Goal: Task Accomplishment & Management: Complete application form

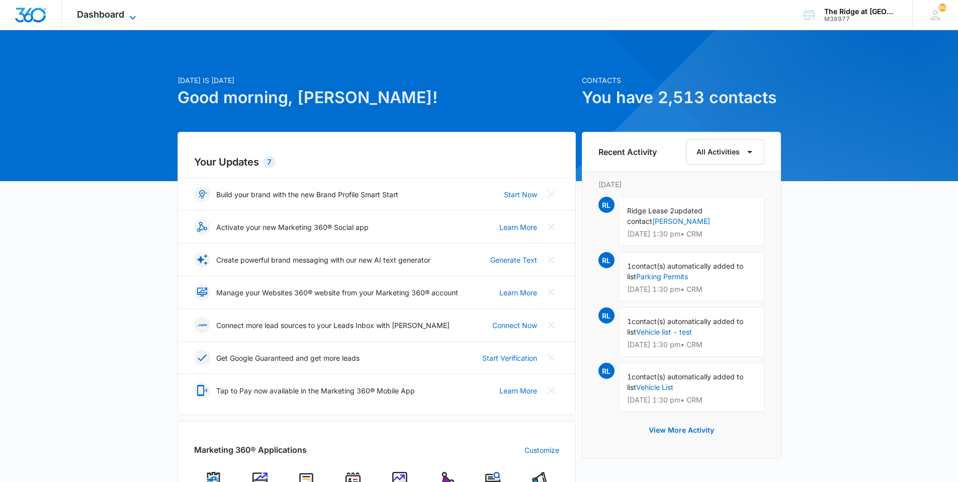
click at [101, 12] on span "Dashboard" at bounding box center [100, 14] width 47 height 11
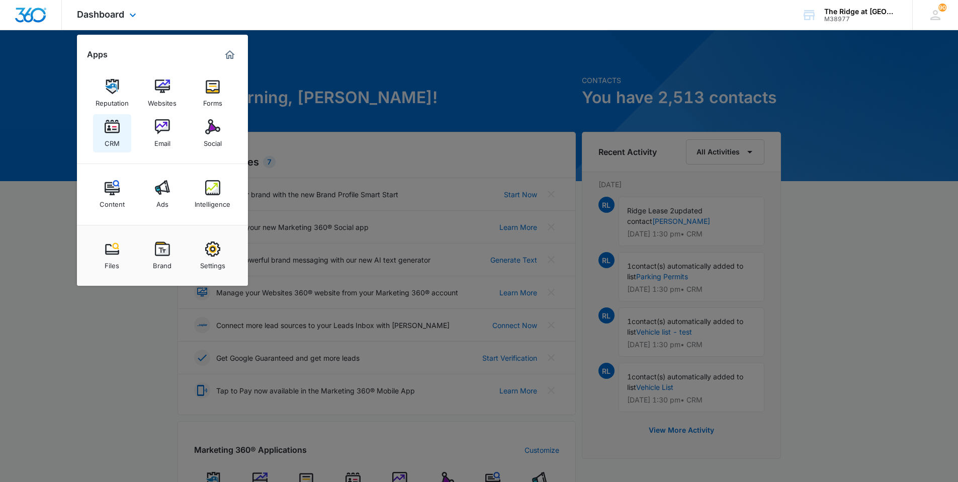
click at [117, 147] on div "CRM" at bounding box center [112, 140] width 15 height 13
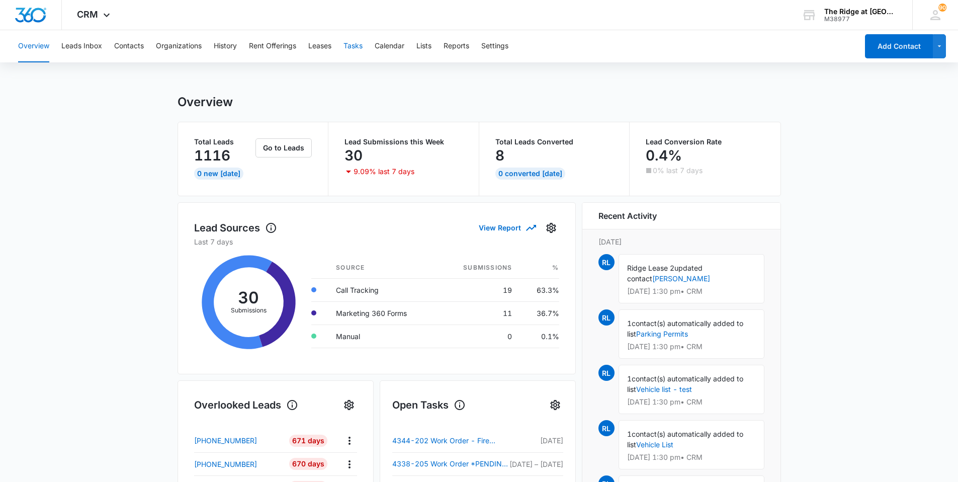
click at [360, 47] on button "Tasks" at bounding box center [352, 46] width 19 height 32
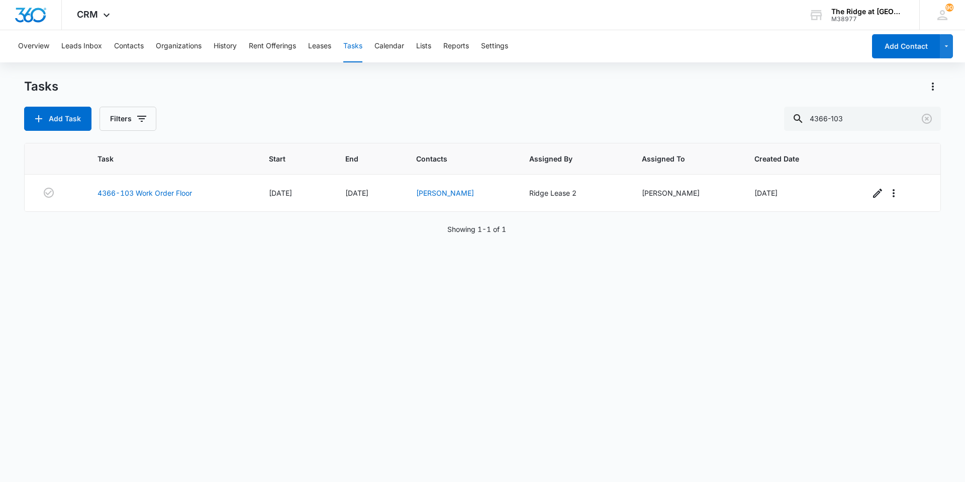
click at [257, 115] on div "Add Task Filters 4366-103" at bounding box center [482, 119] width 917 height 24
click at [137, 48] on button "Contacts" at bounding box center [129, 46] width 30 height 32
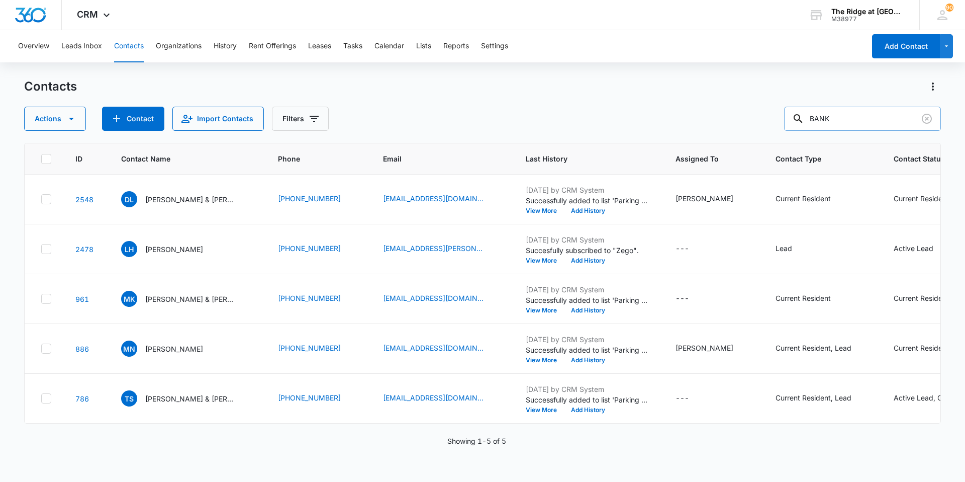
drag, startPoint x: 852, startPoint y: 122, endPoint x: 808, endPoint y: 118, distance: 43.9
click at [808, 118] on div "BANK" at bounding box center [862, 119] width 157 height 24
type input "devon"
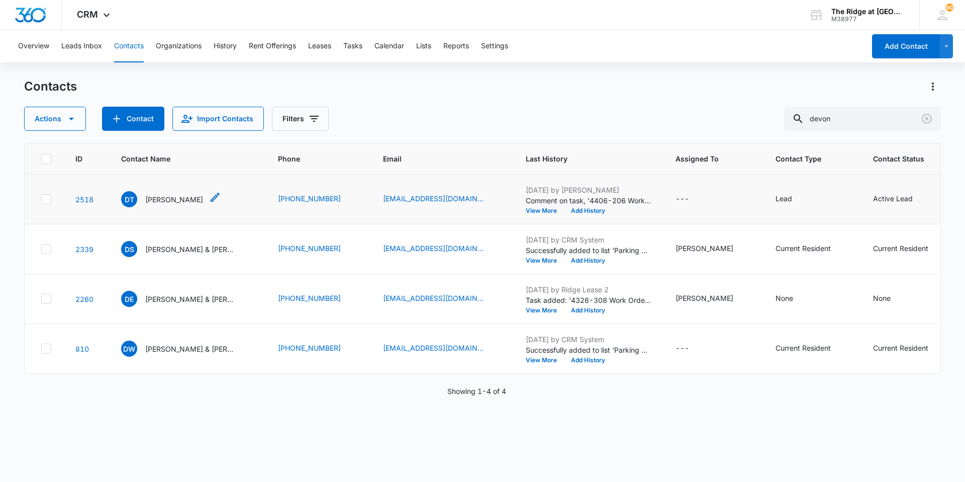
click at [185, 197] on p "[PERSON_NAME]" at bounding box center [174, 199] width 58 height 11
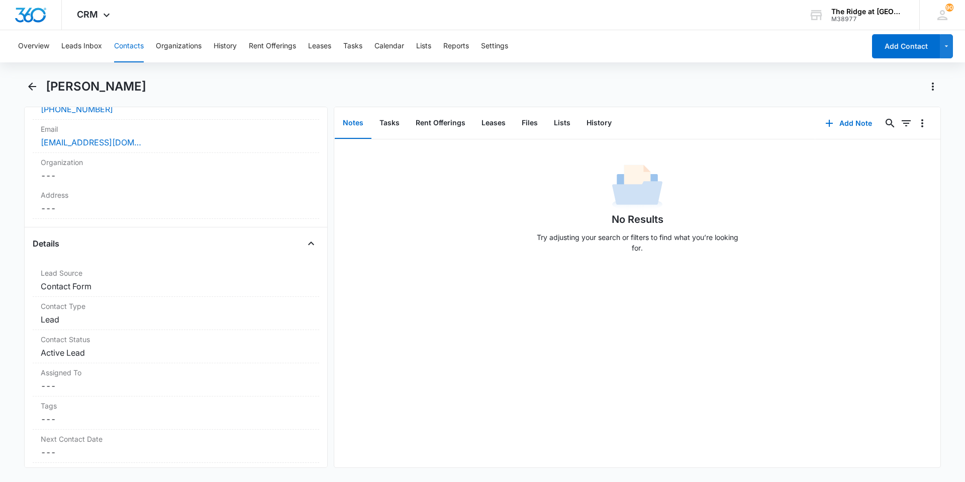
scroll to position [352, 0]
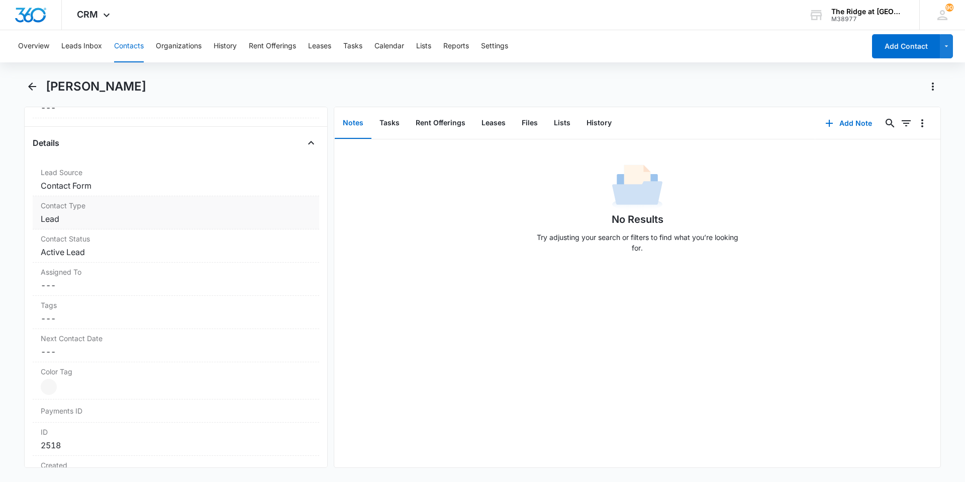
click at [171, 220] on dd "Cancel Save Changes Lead" at bounding box center [176, 219] width 270 height 12
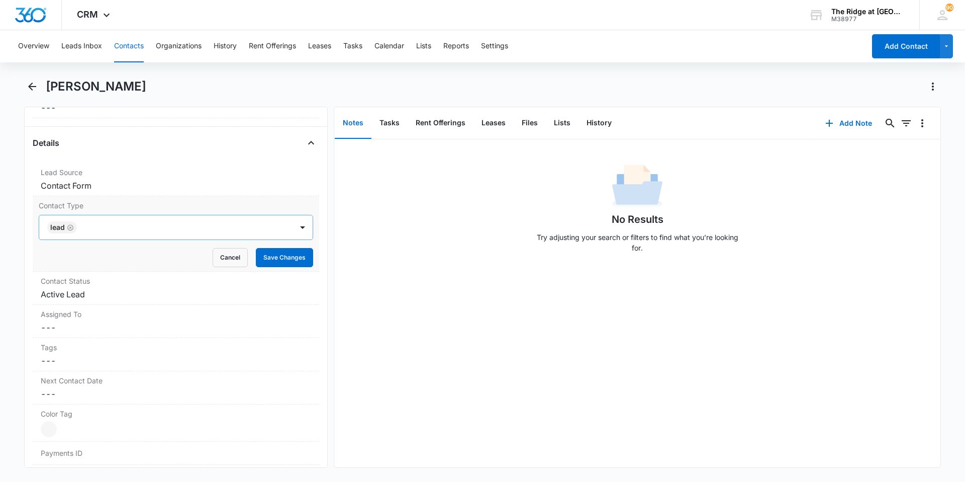
click at [71, 226] on icon "Remove Lead" at bounding box center [70, 228] width 7 height 8
click at [71, 226] on div at bounding box center [163, 227] width 231 height 14
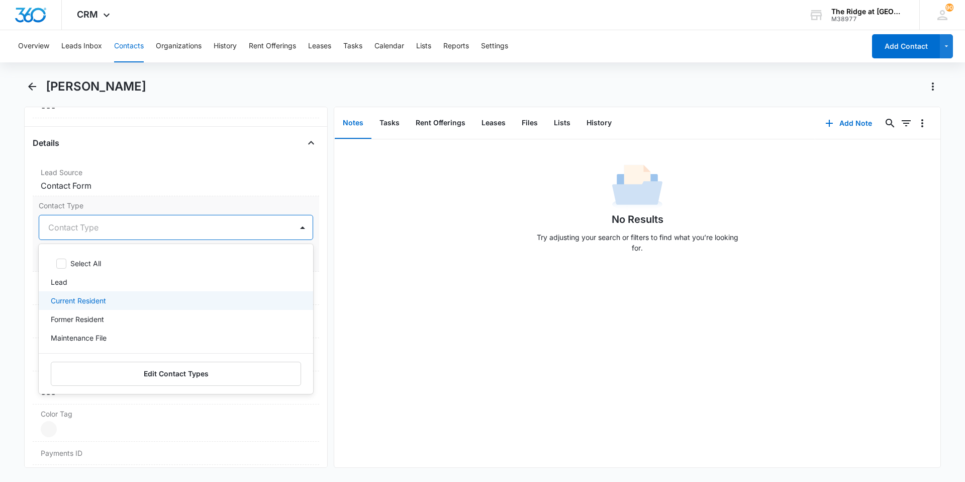
click at [86, 297] on p "Current Resident" at bounding box center [78, 300] width 55 height 11
click at [400, 292] on div "No Results Try adjusting your search or filters to find what you’re looking for." at bounding box center [637, 303] width 606 height 328
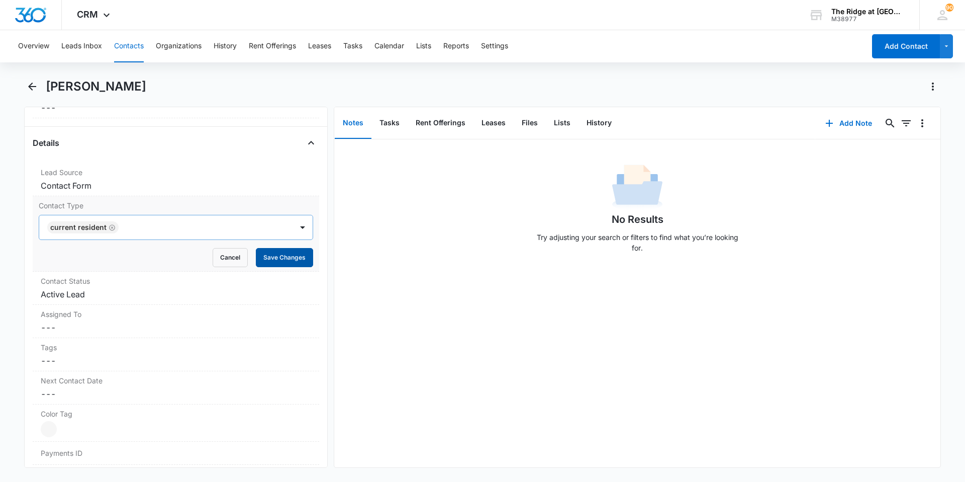
click at [282, 253] on button "Save Changes" at bounding box center [284, 257] width 57 height 19
click at [116, 282] on label "Contact Status" at bounding box center [176, 280] width 270 height 11
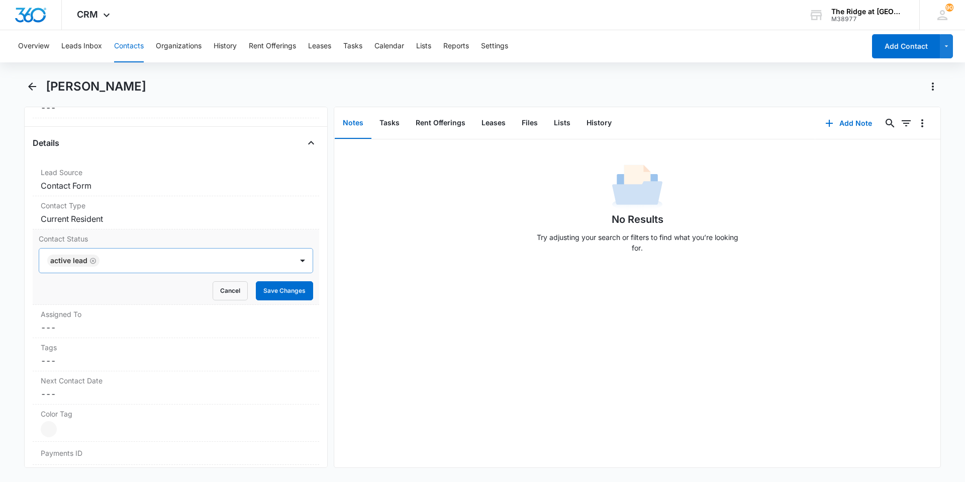
click at [93, 261] on icon "Remove Active Lead" at bounding box center [93, 260] width 6 height 6
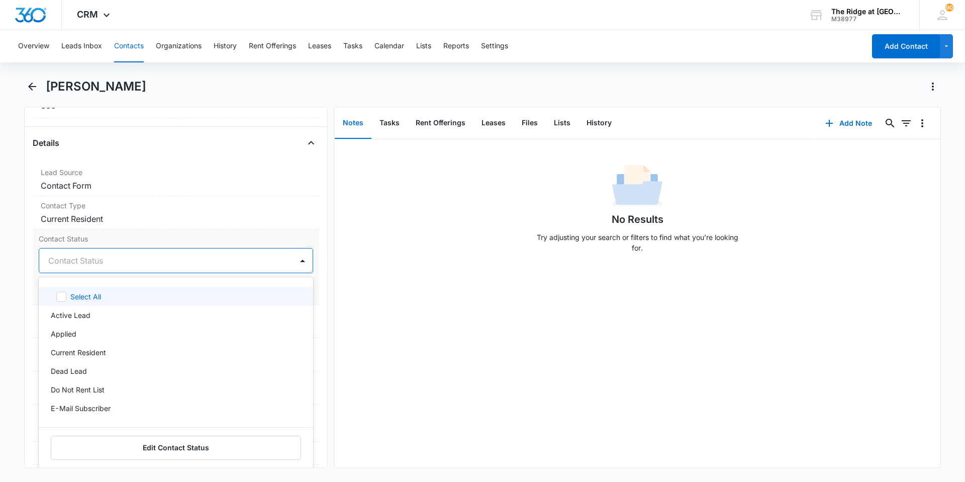
click at [93, 261] on div at bounding box center [163, 260] width 231 height 14
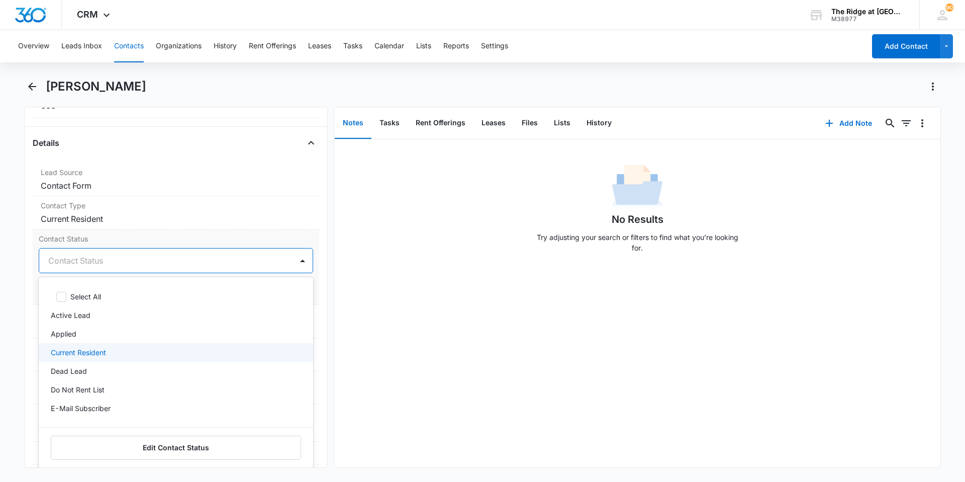
click at [109, 344] on div "Current Resident" at bounding box center [176, 352] width 274 height 19
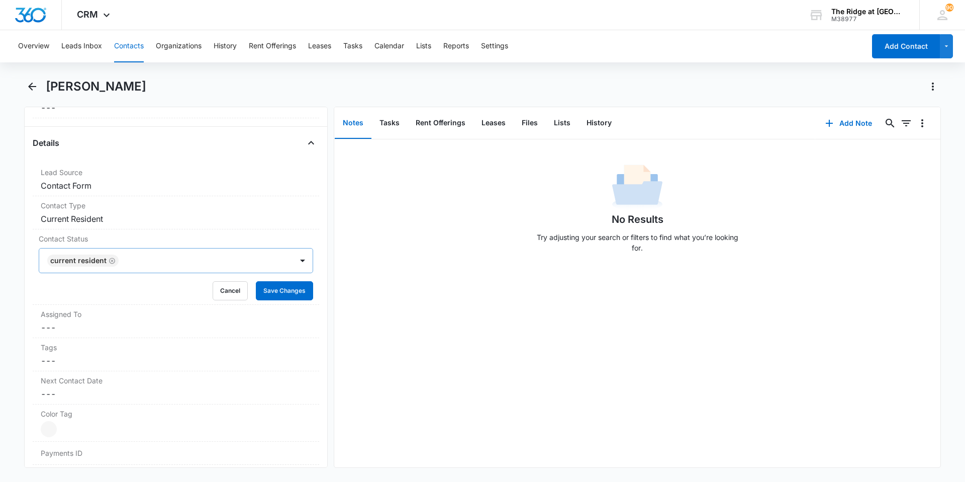
click at [464, 347] on div "No Results Try adjusting your search or filters to find what you’re looking for." at bounding box center [637, 303] width 606 height 328
click at [285, 298] on button "Save Changes" at bounding box center [284, 290] width 57 height 19
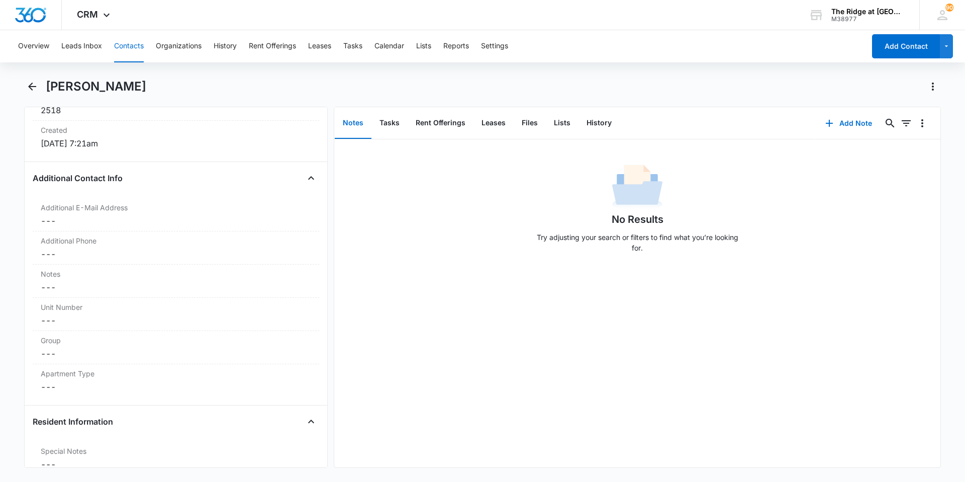
scroll to position [704, 0]
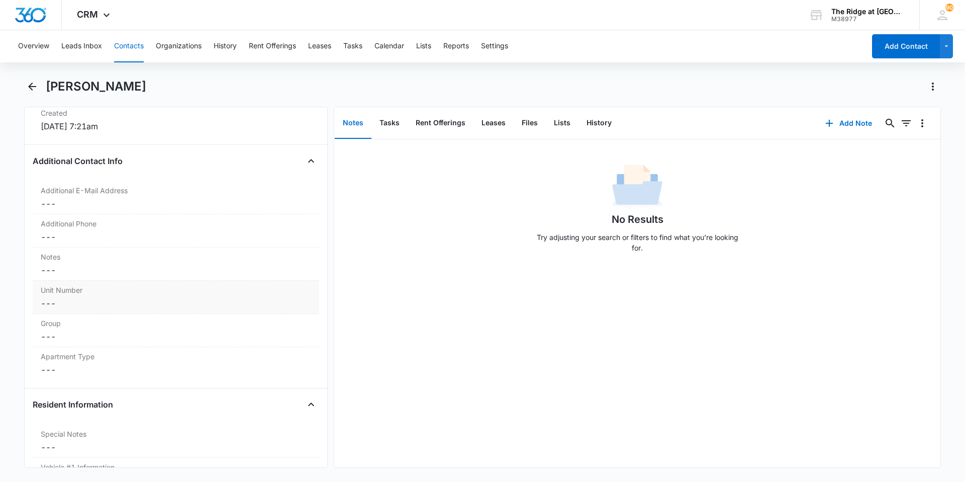
click at [137, 305] on dd "Cancel Save Changes ---" at bounding box center [176, 303] width 270 height 12
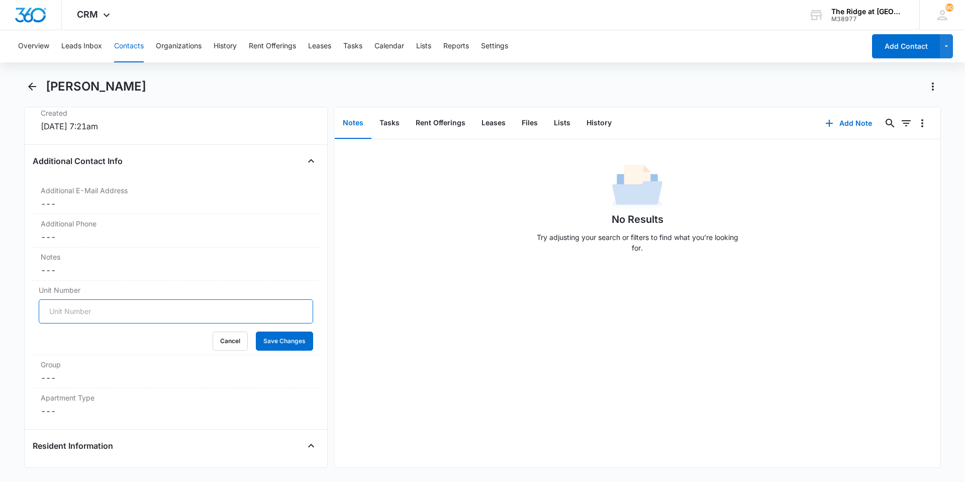
click at [136, 310] on input "Unit Number" at bounding box center [176, 311] width 274 height 24
type input "541-06206"
click at [256, 331] on button "Save Changes" at bounding box center [284, 340] width 57 height 19
click at [88, 383] on dd "Cancel Save Changes ---" at bounding box center [176, 377] width 270 height 12
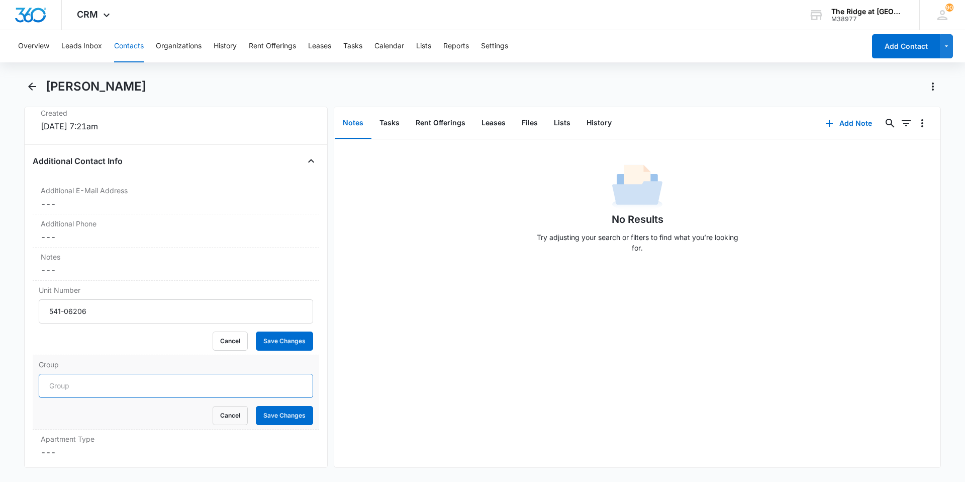
click at [88, 383] on input "Group" at bounding box center [176, 385] width 274 height 24
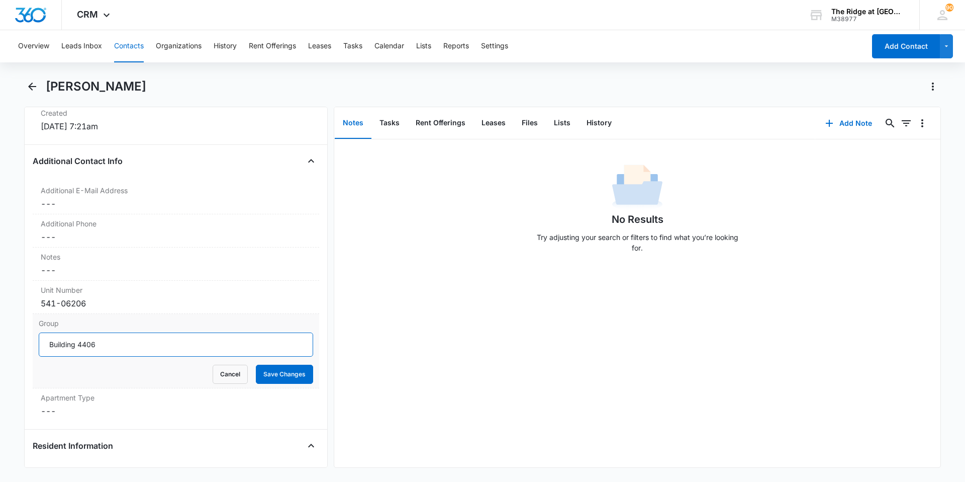
type input "Building 4406"
click at [256, 364] on button "Save Changes" at bounding box center [284, 373] width 57 height 19
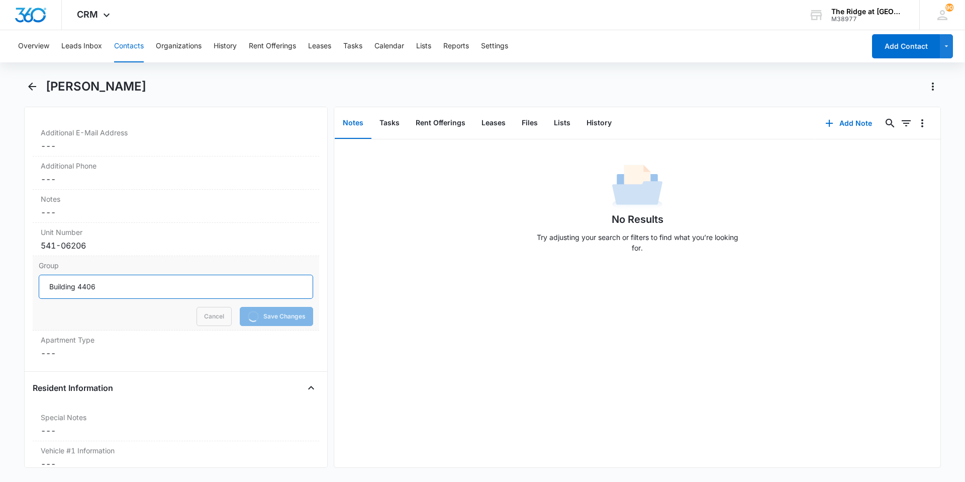
scroll to position [854, 0]
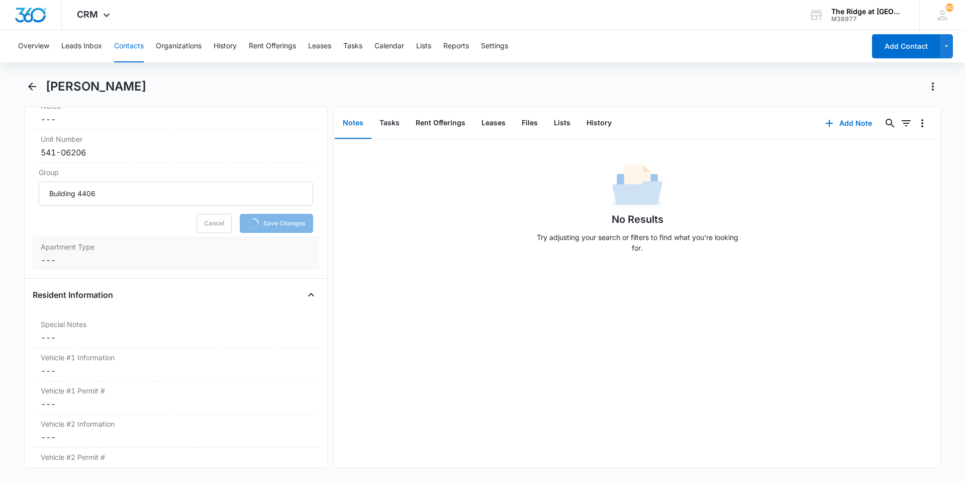
click at [132, 265] on dd "Cancel Save Changes ---" at bounding box center [176, 260] width 270 height 12
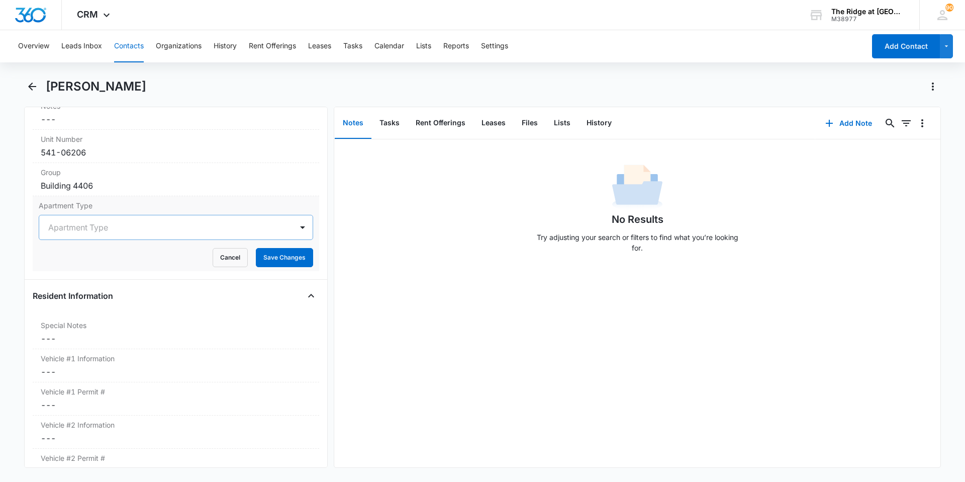
click at [158, 235] on div "Apartment Type" at bounding box center [165, 227] width 253 height 24
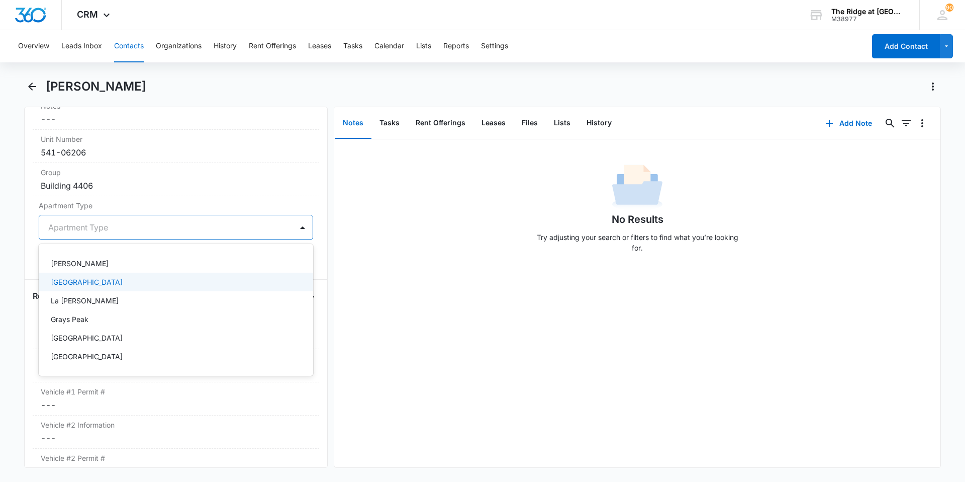
click at [156, 278] on div "[GEOGRAPHIC_DATA]" at bounding box center [175, 281] width 248 height 11
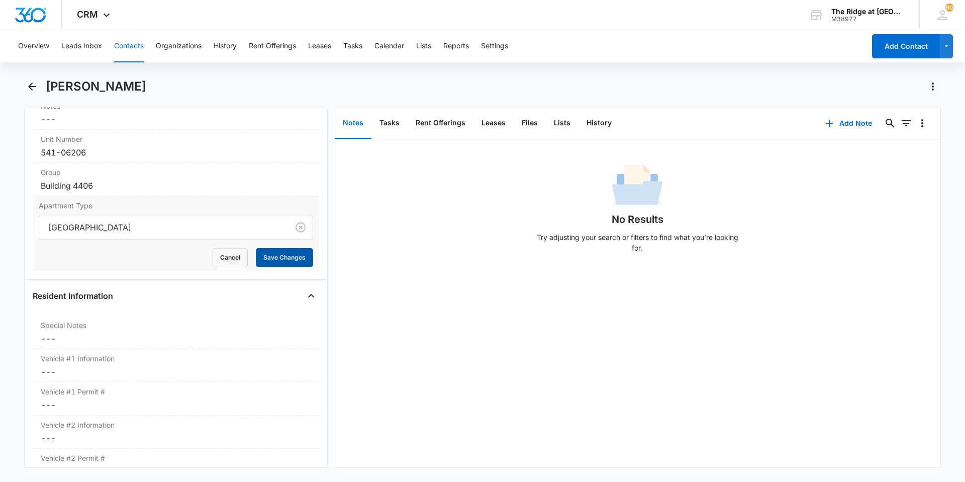
click at [270, 258] on button "Save Changes" at bounding box center [284, 257] width 57 height 19
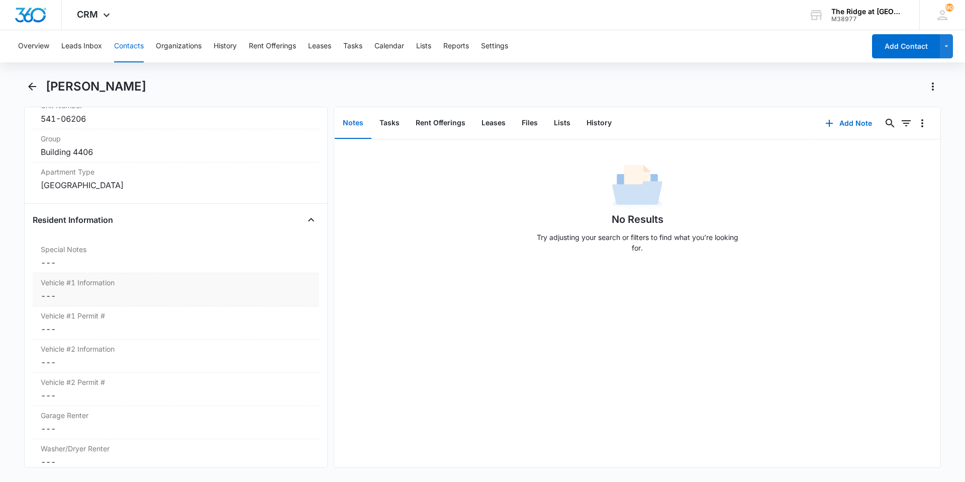
scroll to position [905, 0]
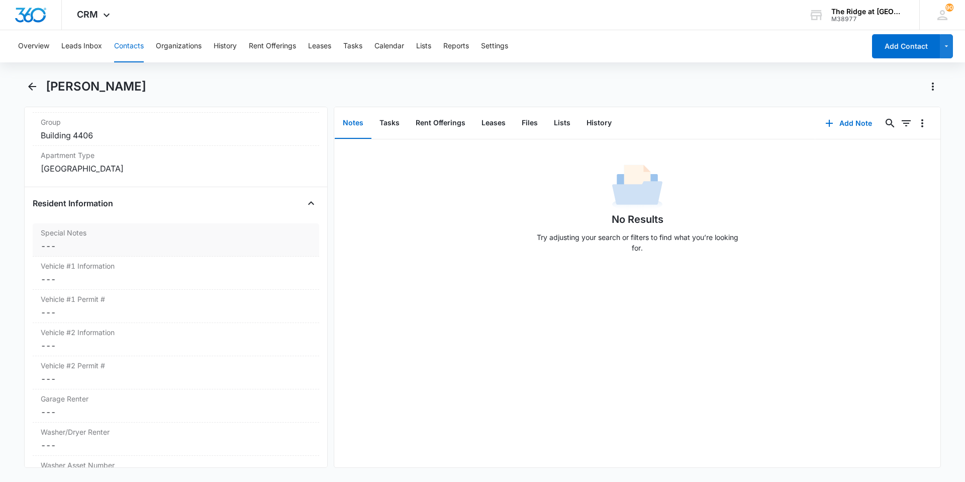
click at [119, 241] on dd "Cancel Save Changes ---" at bounding box center [176, 246] width 270 height 12
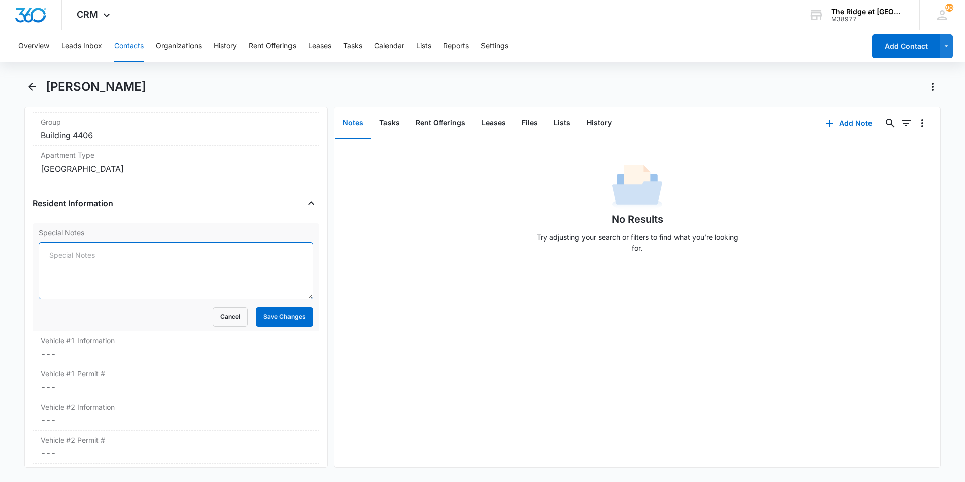
click at [122, 262] on textarea "Special Notes" at bounding box center [176, 270] width 274 height 57
type textarea "Company vehicle: [PERSON_NAME] Companies"
click at [286, 311] on button "Save Changes" at bounding box center [284, 316] width 57 height 19
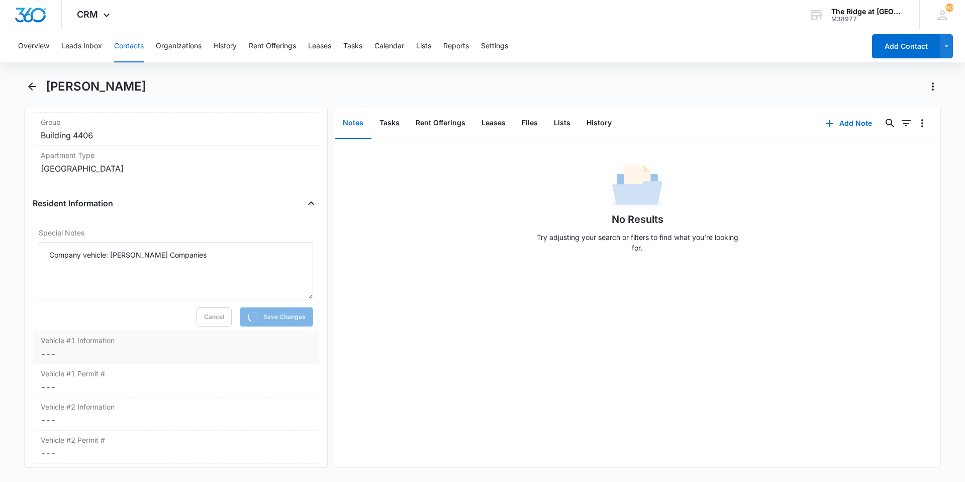
click at [144, 340] on label "Vehicle #1 Information" at bounding box center [176, 340] width 270 height 11
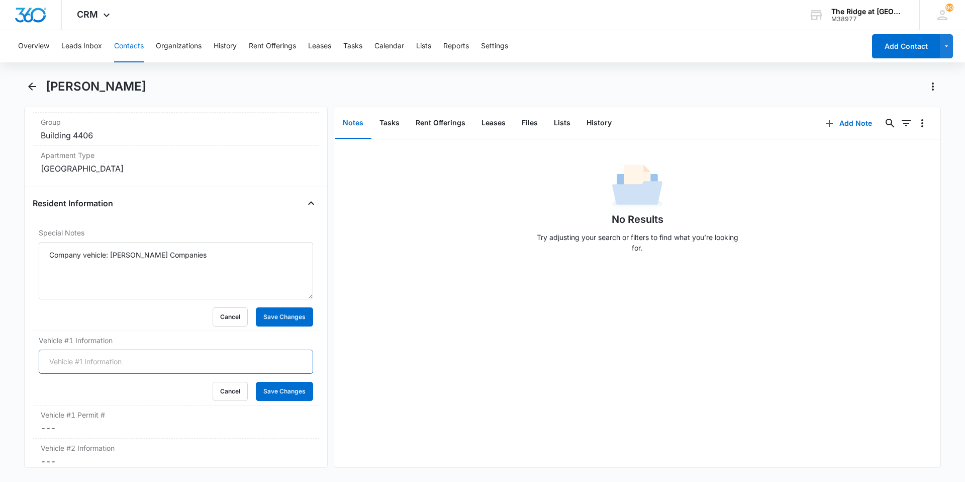
click at [140, 364] on input "Vehicle #1 Information" at bounding box center [176, 361] width 274 height 24
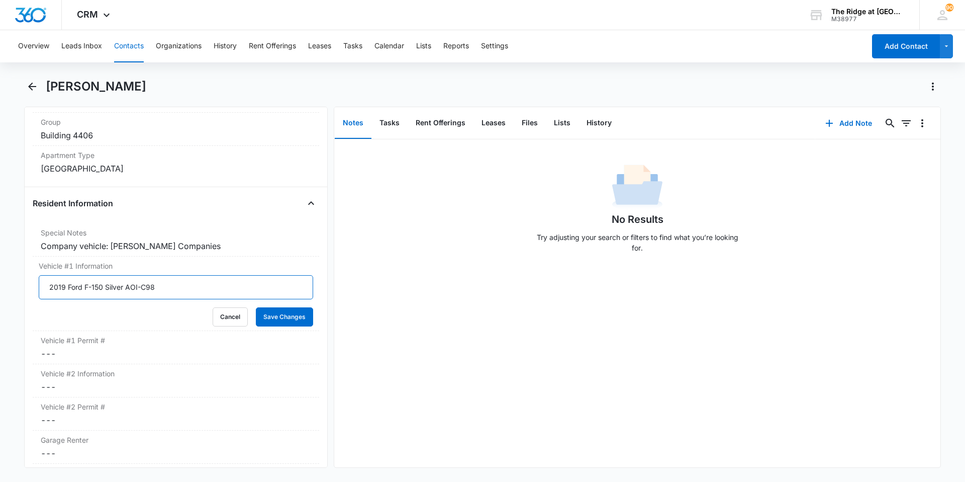
type input "2019 Ford F-150 Silver AOI-C98"
click at [256, 307] on button "Save Changes" at bounding box center [284, 316] width 57 height 19
click at [141, 356] on dd "Cancel Save Changes ---" at bounding box center [176, 353] width 270 height 12
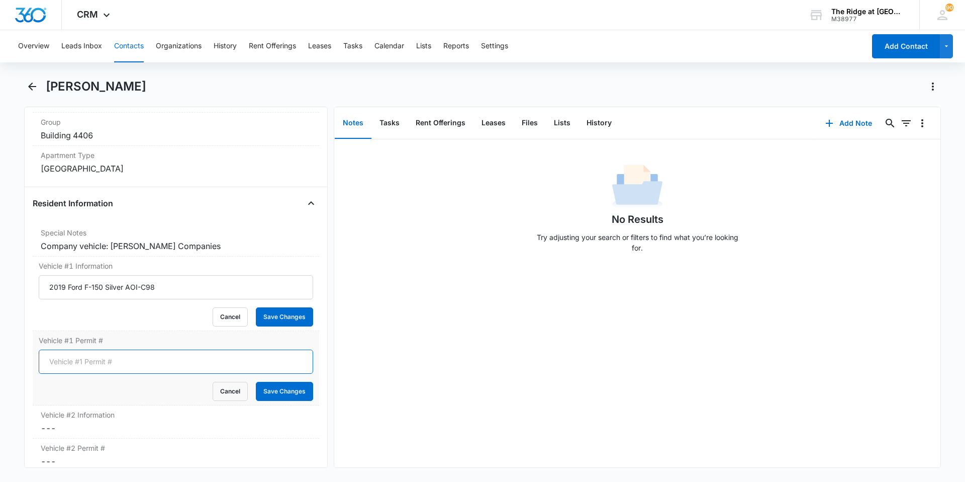
click at [141, 356] on input "Vehicle #1 Permit #" at bounding box center [176, 361] width 274 height 24
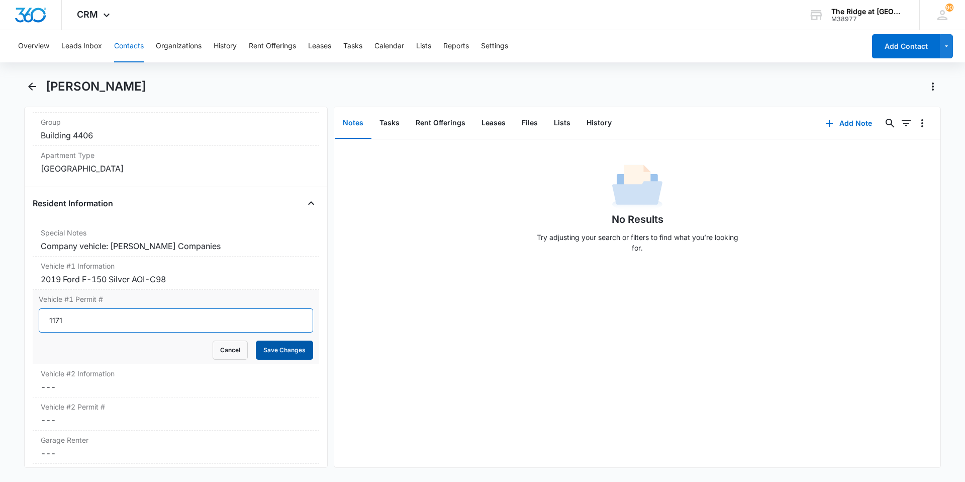
type input "1171"
click at [275, 347] on button "Save Changes" at bounding box center [284, 349] width 57 height 19
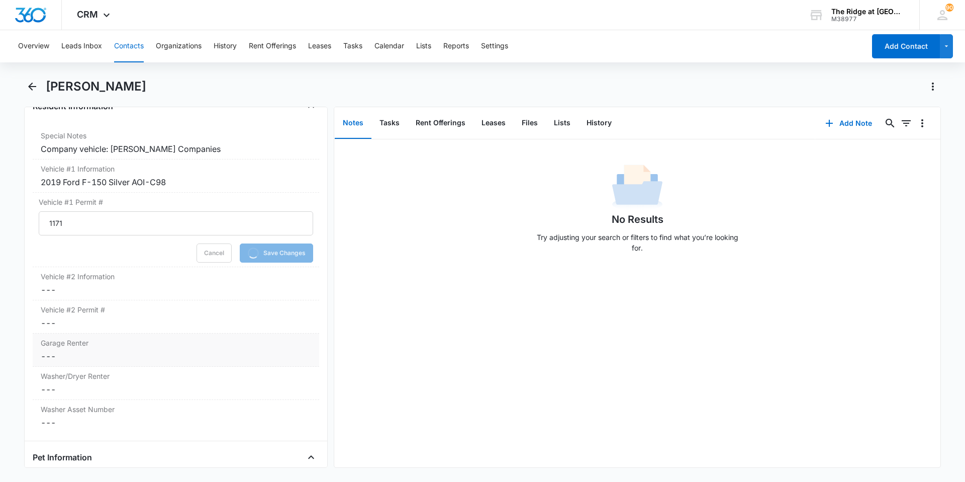
scroll to position [1005, 0]
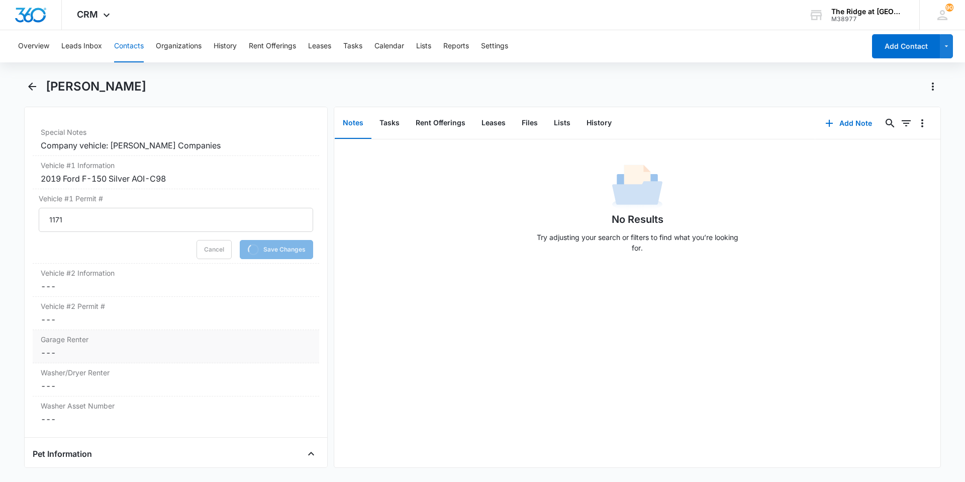
click at [187, 355] on dd "Cancel Save Changes ---" at bounding box center [176, 352] width 270 height 12
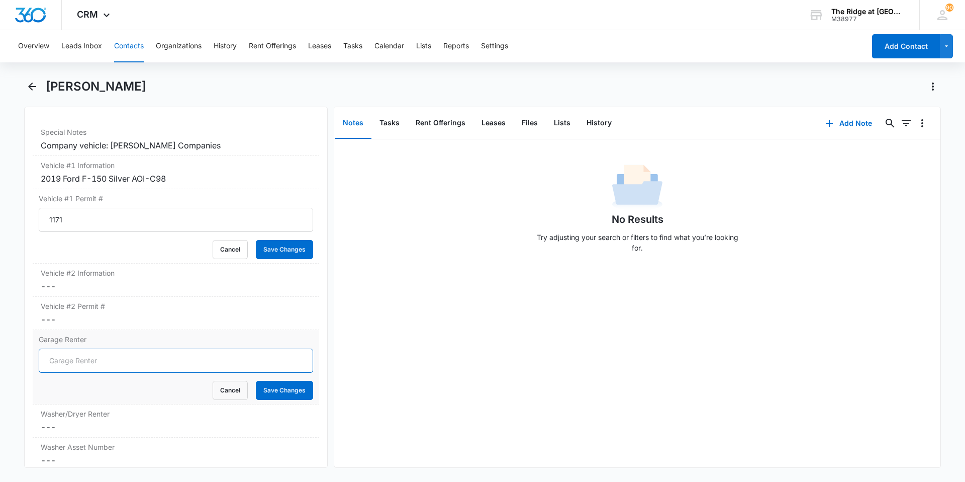
click at [185, 359] on form "Cancel Save Changes" at bounding box center [176, 373] width 274 height 51
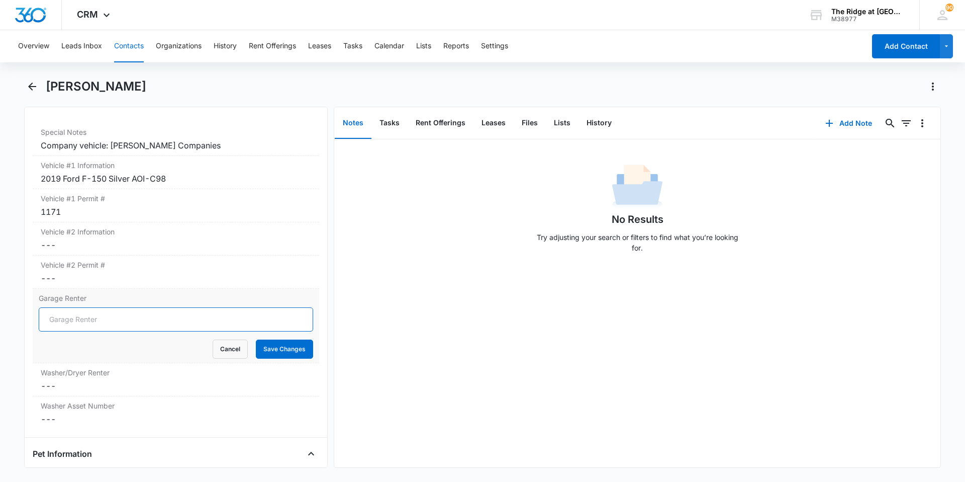
type input "No"
click at [256, 350] on button "Save Changes" at bounding box center [284, 348] width 57 height 19
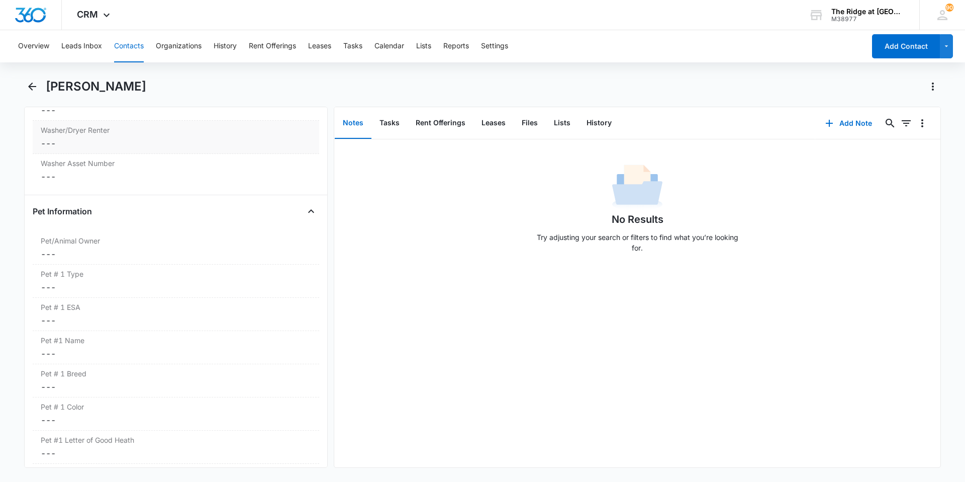
scroll to position [1201, 0]
click at [128, 185] on dd "Cancel Save Changes ---" at bounding box center [176, 182] width 270 height 12
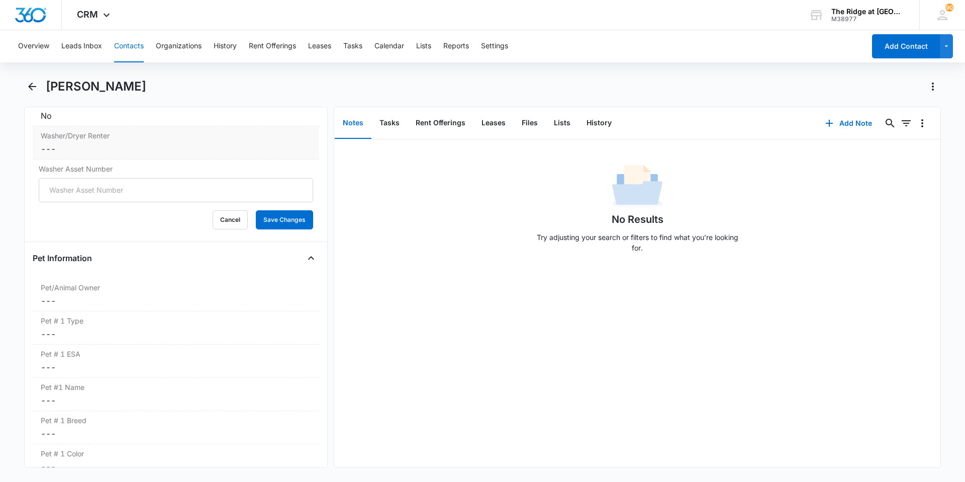
click at [119, 152] on dd "Cancel Save Changes ---" at bounding box center [176, 149] width 270 height 12
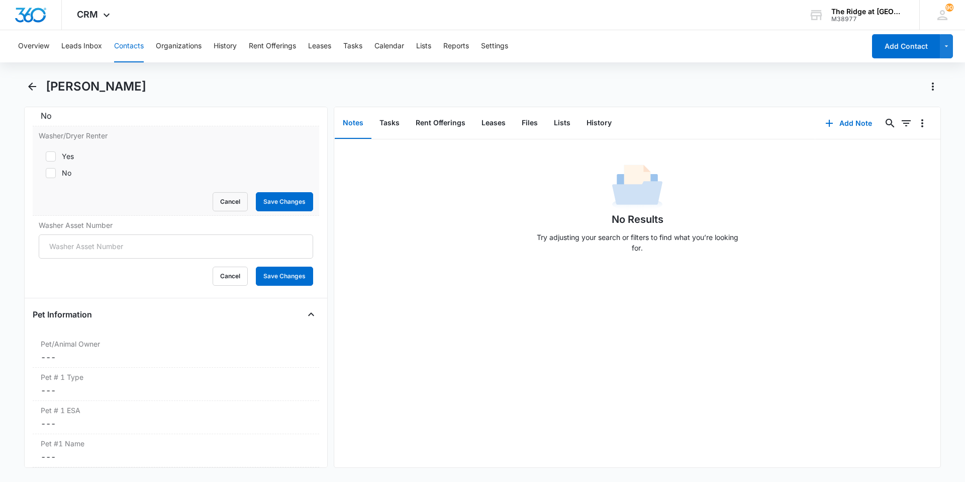
click at [72, 162] on div "Yes No" at bounding box center [176, 164] width 274 height 27
click at [55, 157] on label "Yes" at bounding box center [176, 156] width 274 height 11
click at [46, 157] on input "Yes" at bounding box center [42, 156] width 7 height 7
checkbox input "true"
click at [266, 203] on button "Save Changes" at bounding box center [284, 201] width 57 height 19
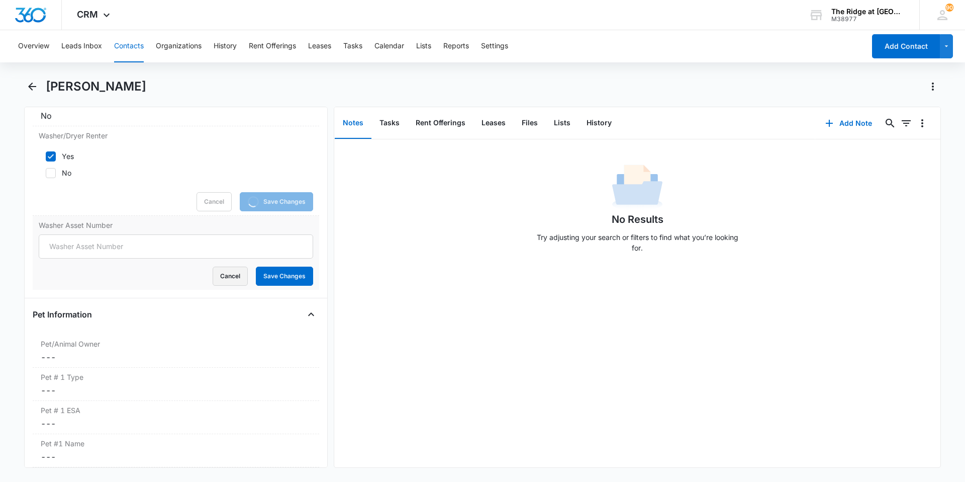
click at [221, 277] on button "Cancel" at bounding box center [230, 275] width 35 height 19
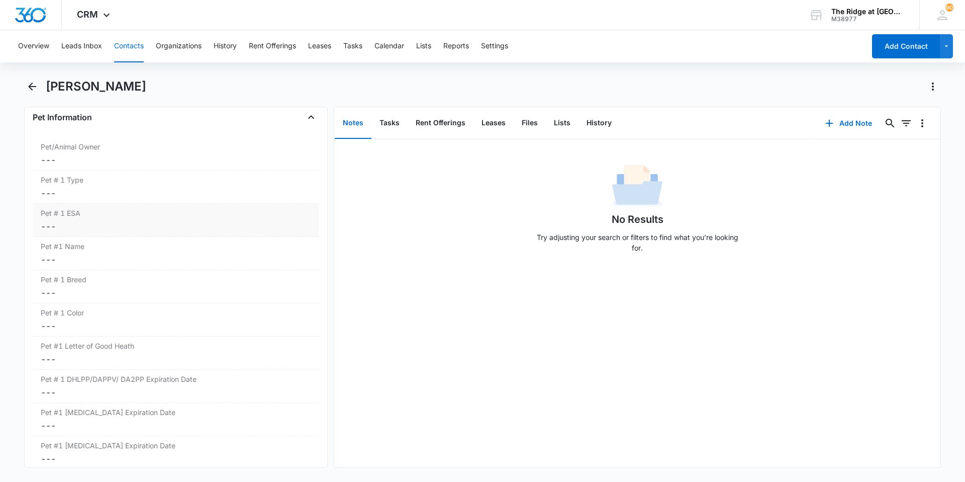
scroll to position [1301, 0]
click at [113, 153] on dd "Cancel Save Changes ---" at bounding box center [176, 159] width 270 height 12
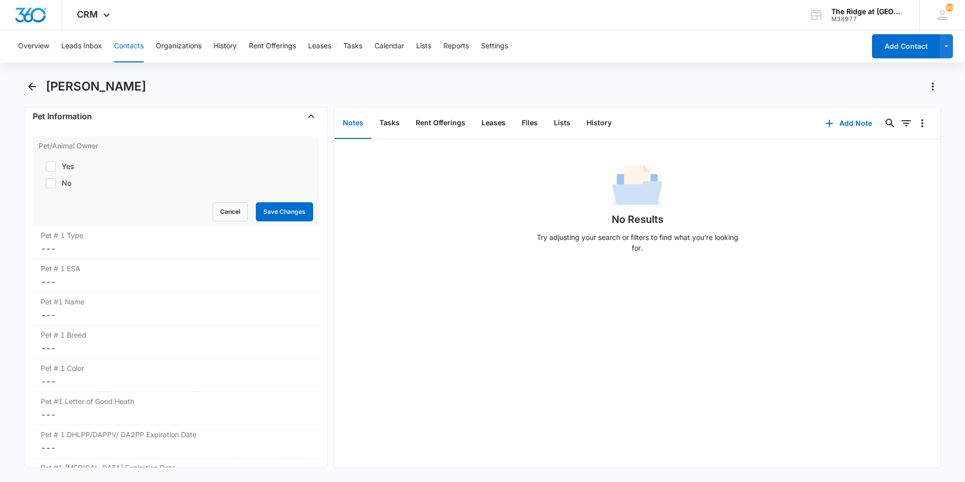
click at [53, 186] on icon at bounding box center [50, 182] width 9 height 9
click at [46, 186] on input "No" at bounding box center [42, 182] width 7 height 7
checkbox input "true"
click at [275, 220] on button "Save Changes" at bounding box center [284, 211] width 57 height 19
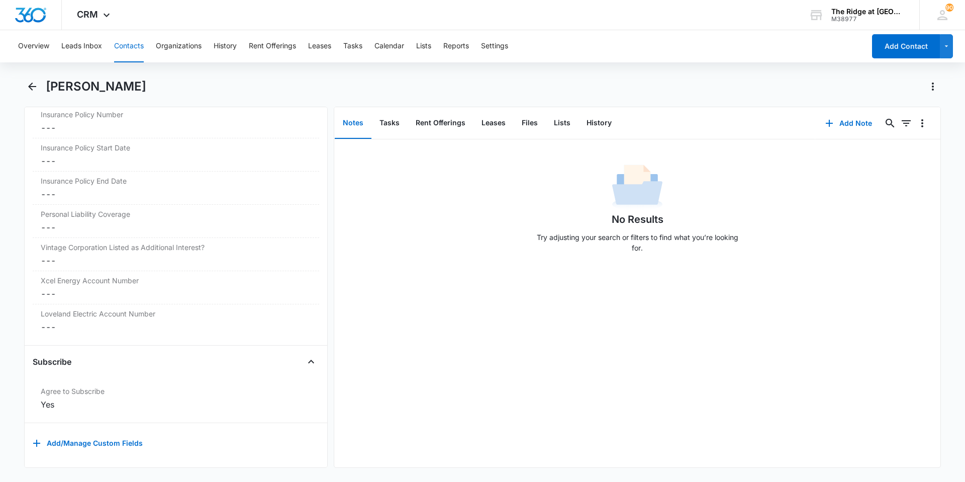
scroll to position [2151, 0]
click at [597, 395] on div "No Results Try adjusting your search or filters to find what you’re looking for." at bounding box center [637, 303] width 606 height 328
click at [348, 42] on button "Tasks" at bounding box center [352, 46] width 19 height 32
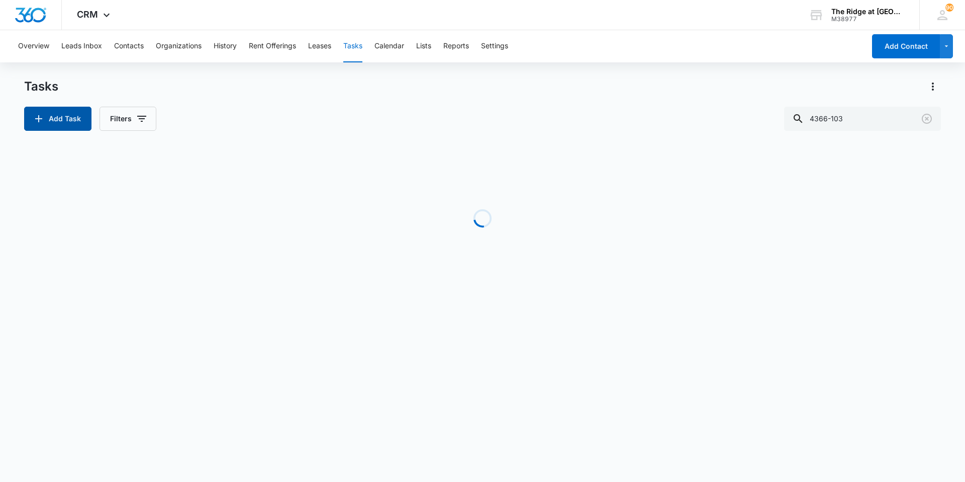
click at [72, 125] on button "Add Task" at bounding box center [57, 119] width 67 height 24
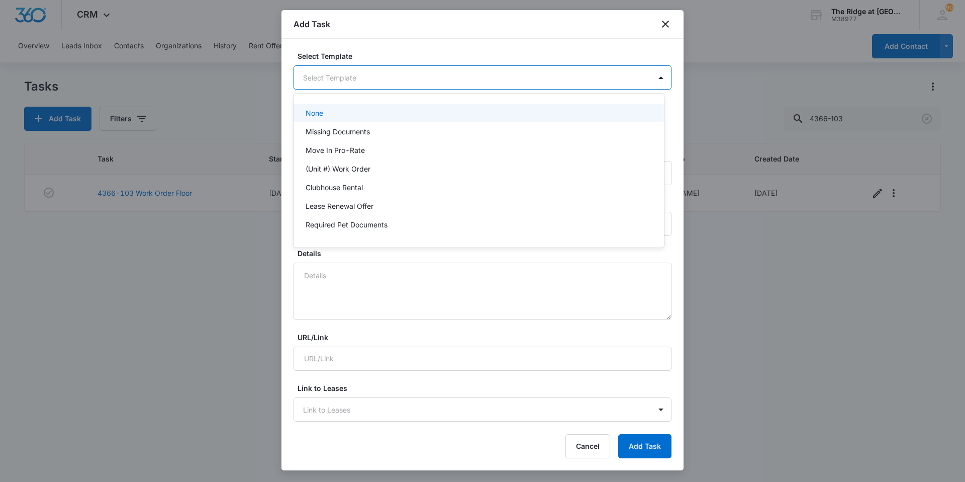
click at [377, 69] on body "CRM Apps Reputation Websites Forms CRM Email Social Content Ads Intelligence Fi…" at bounding box center [482, 241] width 965 height 482
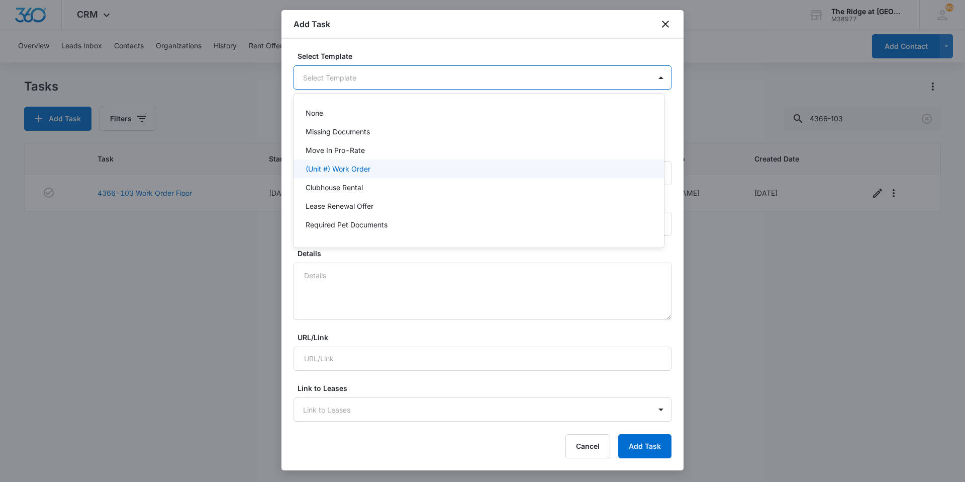
click at [372, 164] on div "(Unit #) Work Order" at bounding box center [478, 168] width 344 height 11
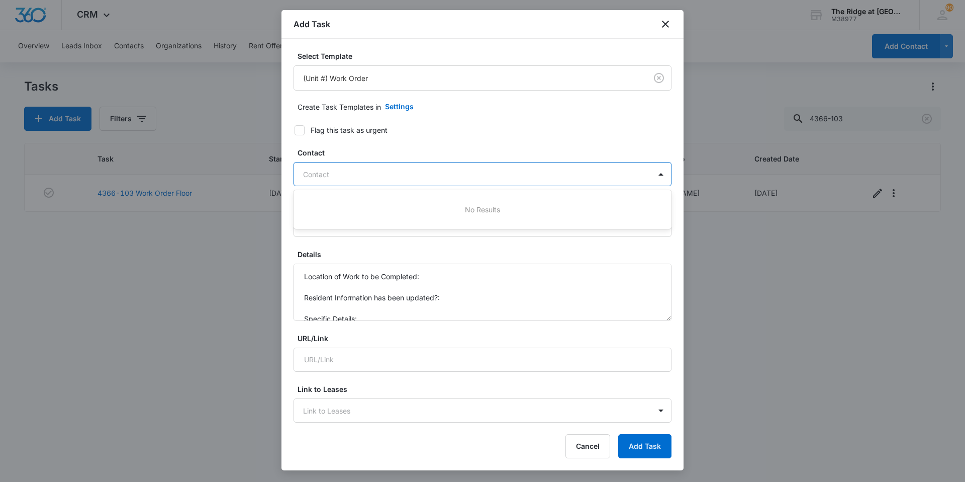
click at [364, 181] on div "Contact" at bounding box center [472, 174] width 357 height 23
type input "[PERSON_NAME]"
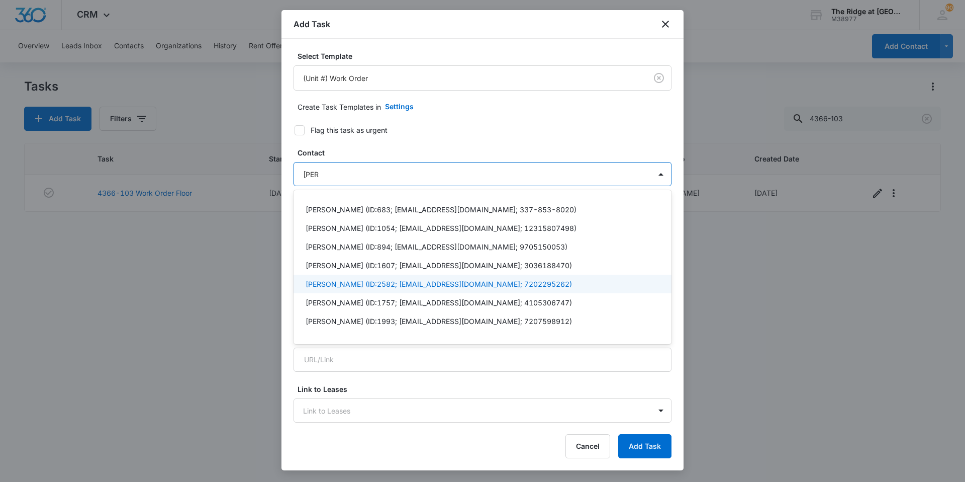
click at [346, 284] on p "[PERSON_NAME] (ID:2582; [EMAIL_ADDRESS][DOMAIN_NAME]; 7202295262)" at bounding box center [439, 283] width 266 height 11
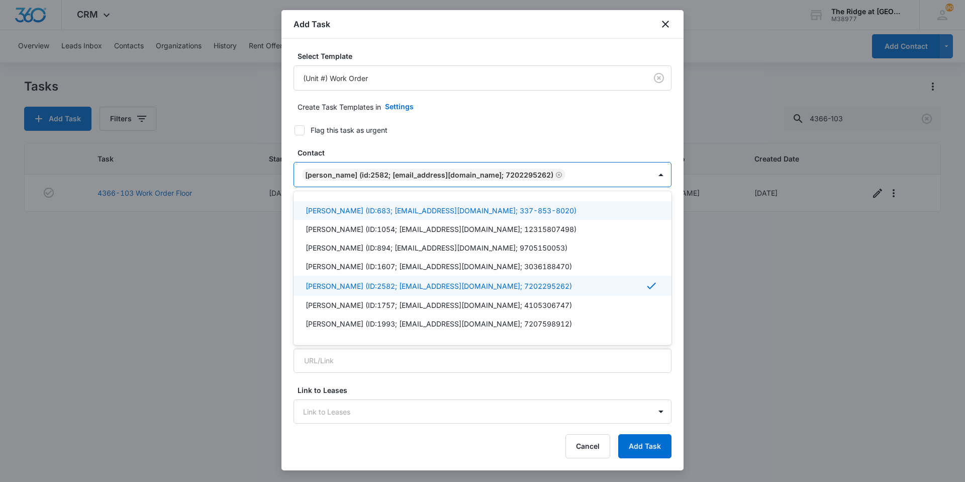
click at [394, 147] on form "Select Template (Unit #) Work Order Create Task Templates in Settings Flag this…" at bounding box center [483, 491] width 378 height 880
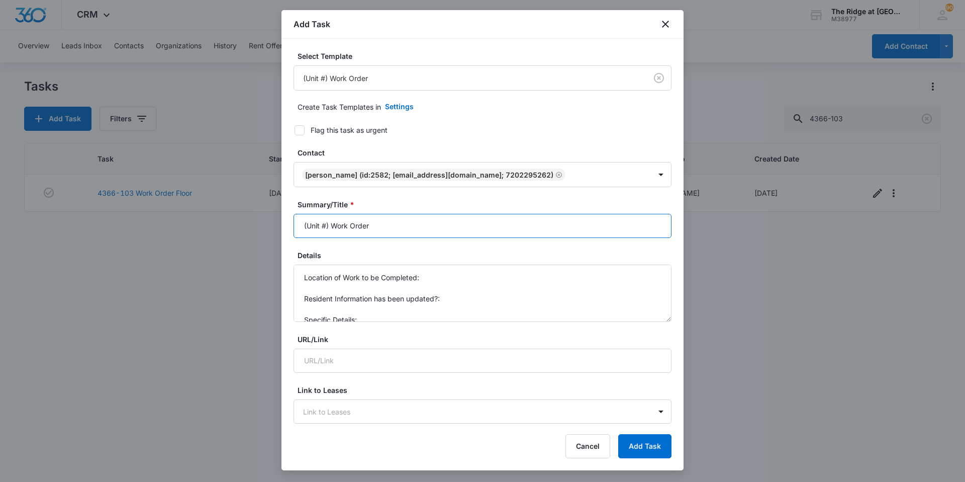
drag, startPoint x: 330, startPoint y: 225, endPoint x: 276, endPoint y: 225, distance: 54.3
click at [279, 225] on body "CRM Apps Reputation Websites Forms CRM Email Social Content Ads Intelligence Fi…" at bounding box center [482, 241] width 965 height 482
click at [398, 226] on input "4306-202 Work Order" at bounding box center [483, 226] width 378 height 24
type input "4306-202 Work Order Remove W/D"
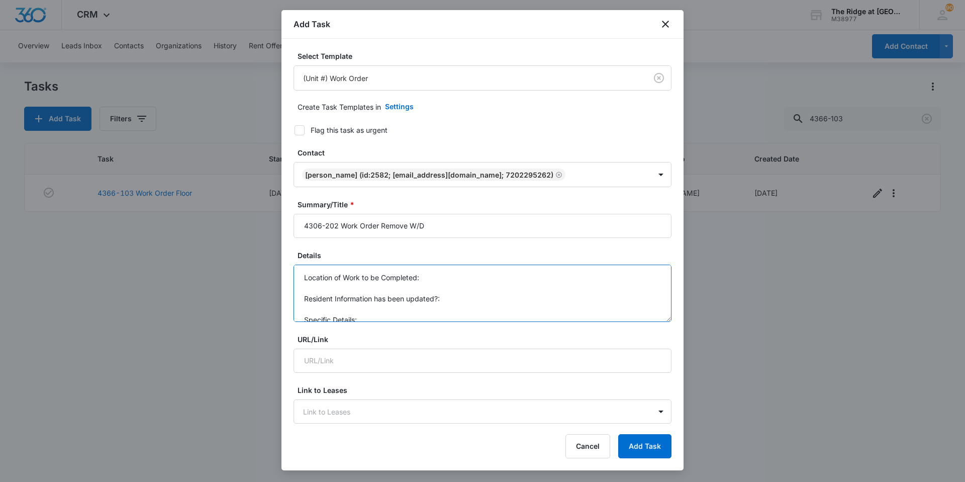
scroll to position [11, 0]
drag, startPoint x: 303, startPoint y: 277, endPoint x: 384, endPoint y: 315, distance: 89.5
click at [384, 315] on textarea "Location of Work to be Completed: Resident Information has been updated?: Speci…" at bounding box center [483, 292] width 378 height 57
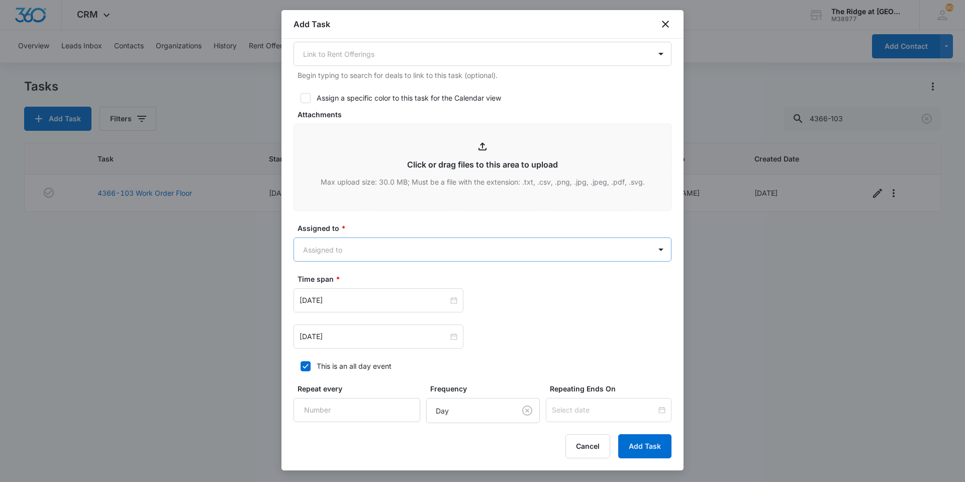
scroll to position [519, 0]
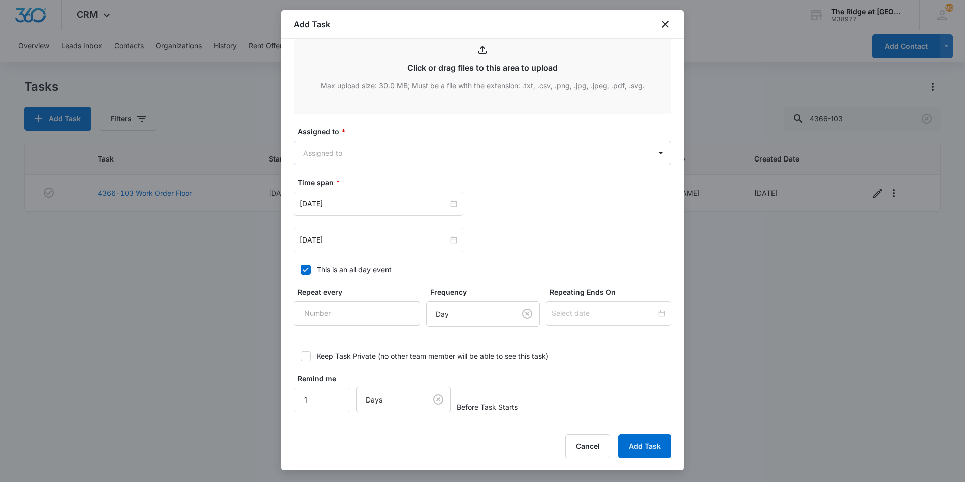
type textarea "Moving in [DATE]"
click at [361, 159] on body "CRM Apps Reputation Websites Forms CRM Email Social Content Ads Intelligence Fi…" at bounding box center [482, 241] width 965 height 482
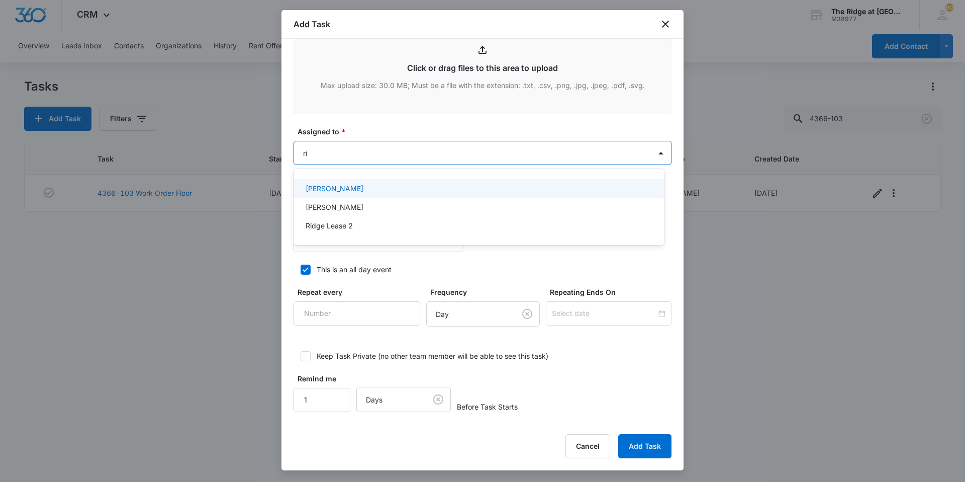
type input "ric"
click at [369, 194] on div "[PERSON_NAME]" at bounding box center [479, 188] width 370 height 19
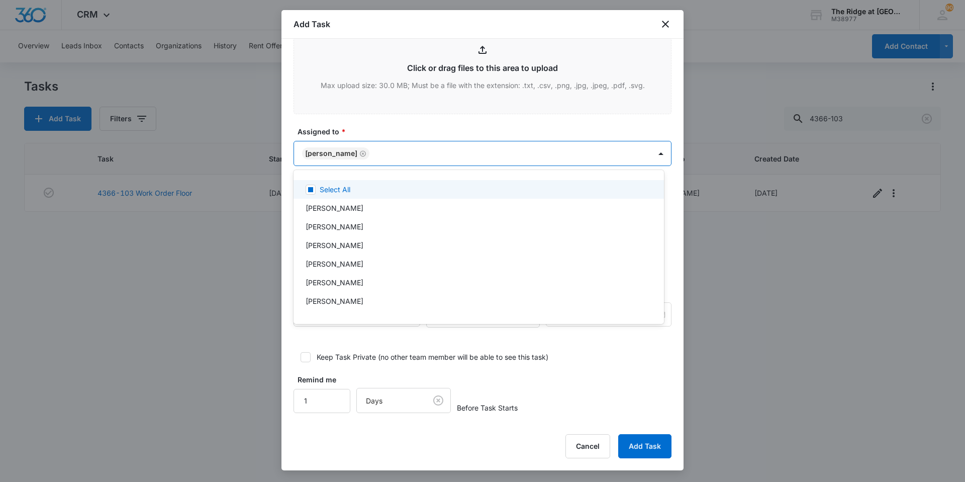
click at [362, 124] on div at bounding box center [482, 241] width 965 height 482
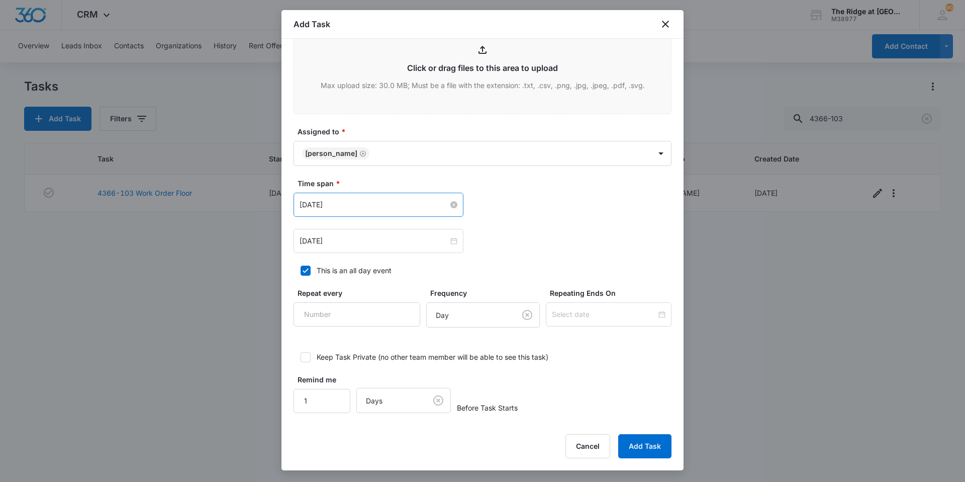
click at [357, 200] on input "[DATE]" at bounding box center [374, 204] width 149 height 11
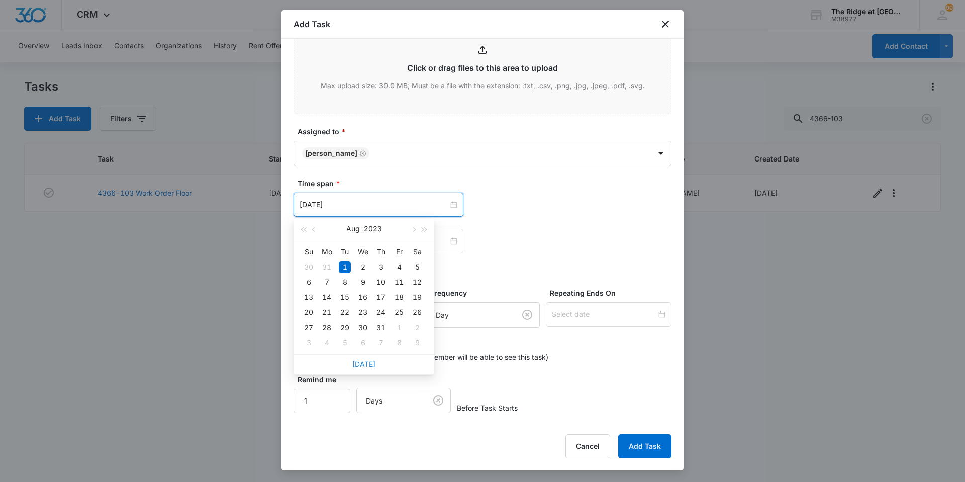
click at [369, 363] on link "[DATE]" at bounding box center [363, 363] width 23 height 9
type input "[DATE]"
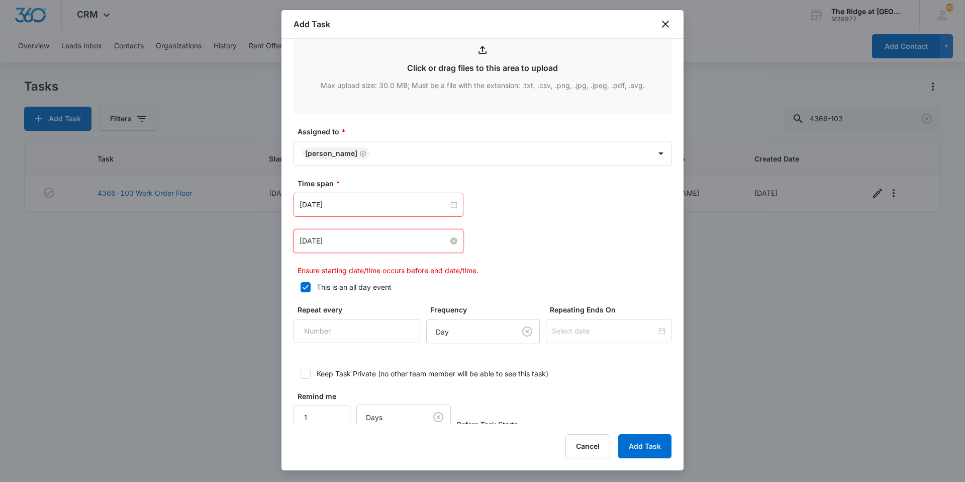
click at [358, 244] on input "[DATE]" at bounding box center [374, 240] width 149 height 11
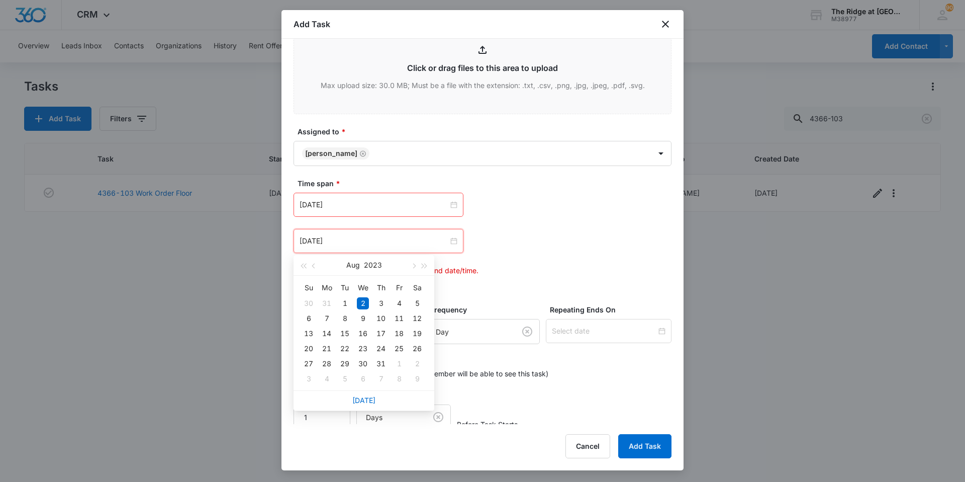
click at [357, 410] on div "[DATE]" at bounding box center [364, 400] width 141 height 20
click at [358, 404] on link "[DATE]" at bounding box center [363, 400] width 23 height 9
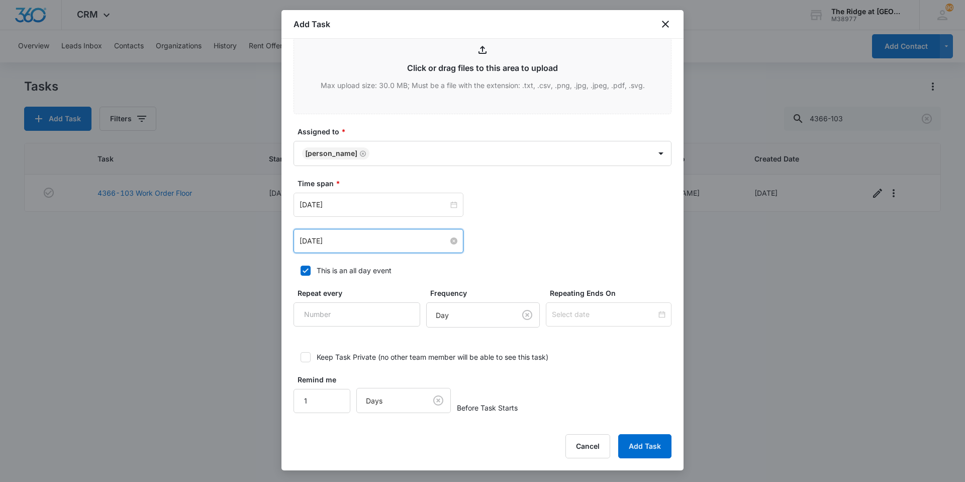
click at [369, 237] on input "[DATE]" at bounding box center [374, 240] width 149 height 11
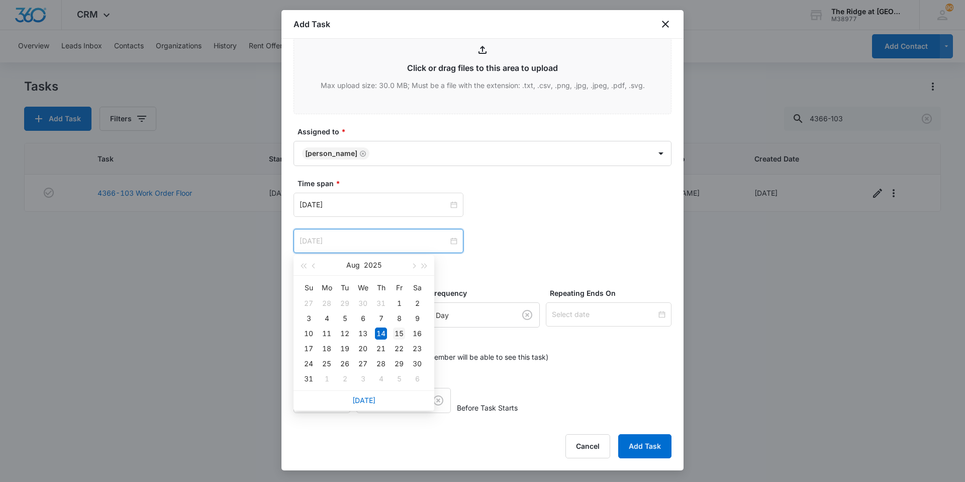
type input "[DATE]"
click at [395, 336] on div "15" at bounding box center [399, 333] width 12 height 12
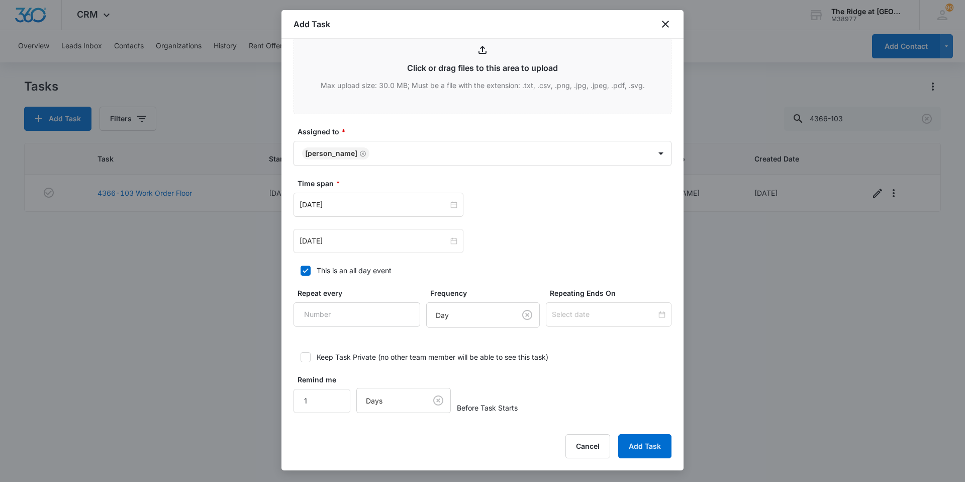
click at [528, 231] on div "[DATE] [DATE] Su Mo Tu We Th Fr Sa 27 28 29 30 31 1 2 3 4 5 6 7 8 9 10 11 12 13…" at bounding box center [483, 241] width 378 height 24
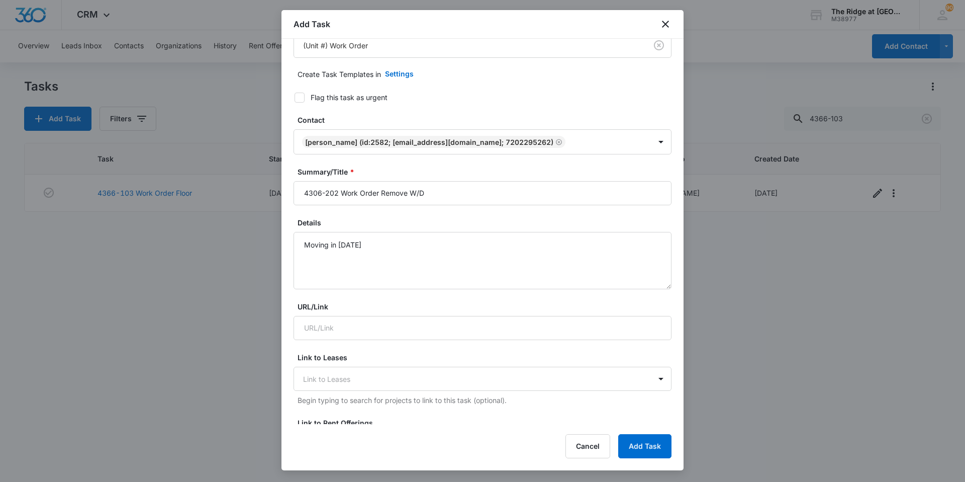
scroll to position [0, 0]
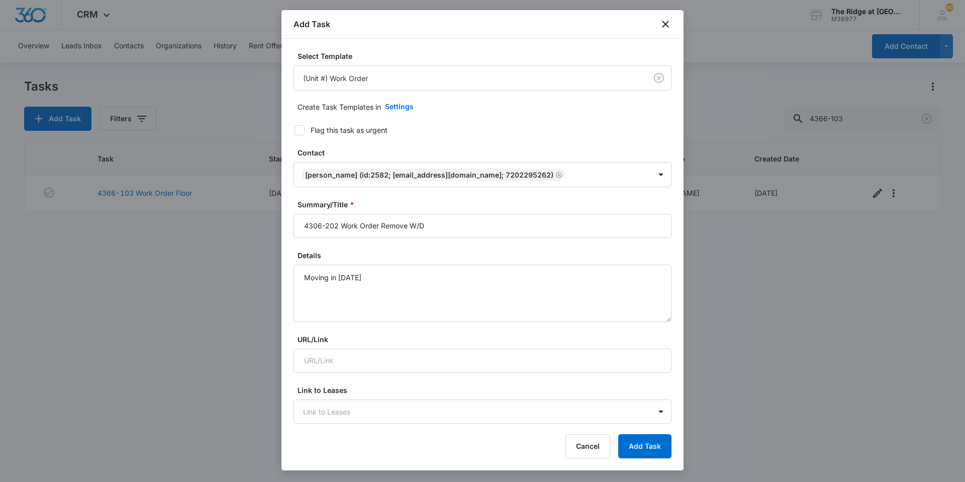
click at [402, 252] on label "Details" at bounding box center [487, 255] width 378 height 11
click at [402, 264] on textarea "Moving in [DATE]" at bounding box center [483, 292] width 378 height 57
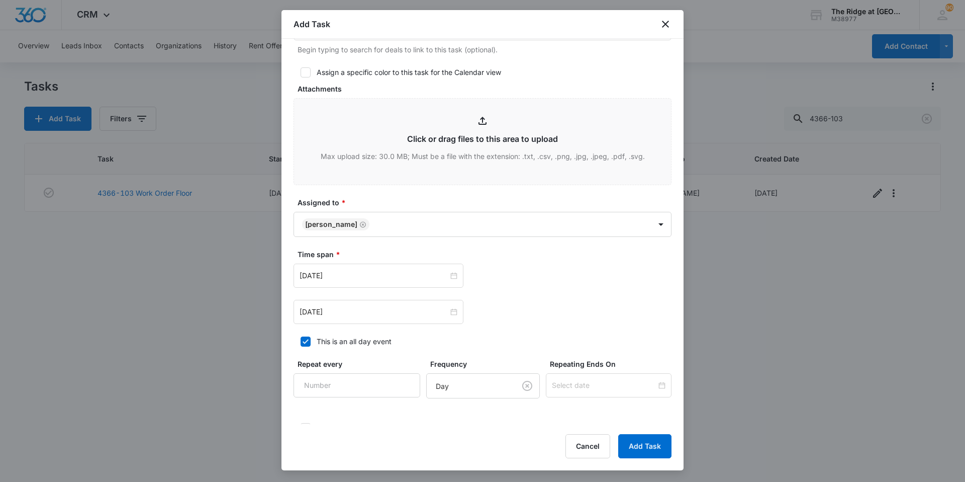
scroll to position [520, 0]
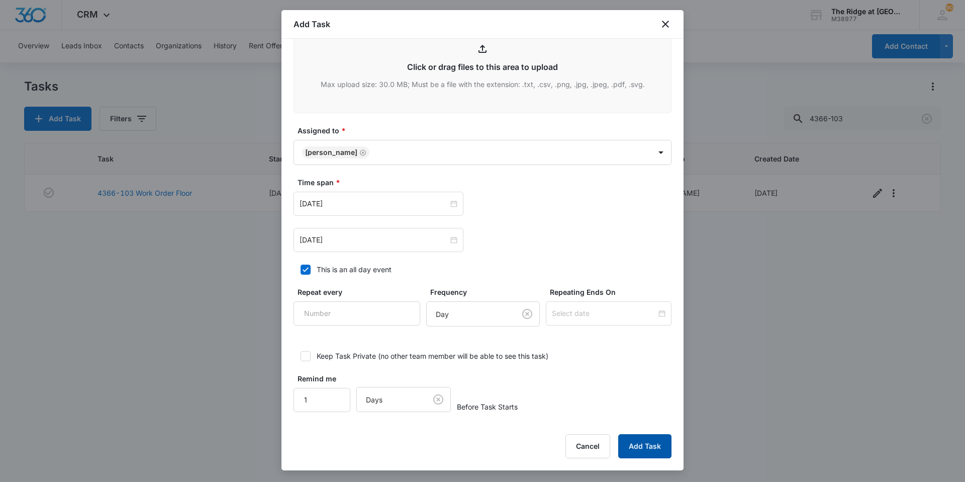
click at [663, 453] on button "Add Task" at bounding box center [644, 446] width 53 height 24
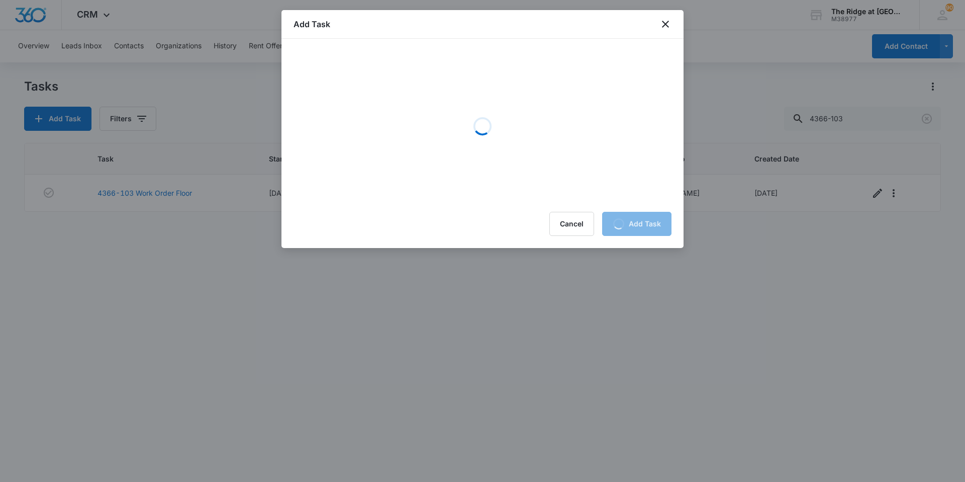
scroll to position [0, 0]
